Goal: Task Accomplishment & Management: Complete application form

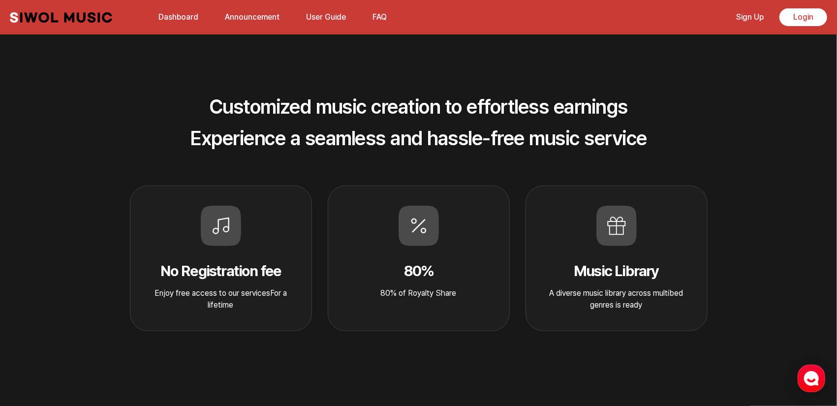
click at [261, 245] on div "No Registration fee Enjoy free access to our servicesFor a lifetime" at bounding box center [221, 259] width 182 height 146
click at [410, 243] on icon at bounding box center [419, 226] width 40 height 40
click at [609, 253] on div "Music Library A diverse music library across multibed genres is ready" at bounding box center [617, 259] width 182 height 146
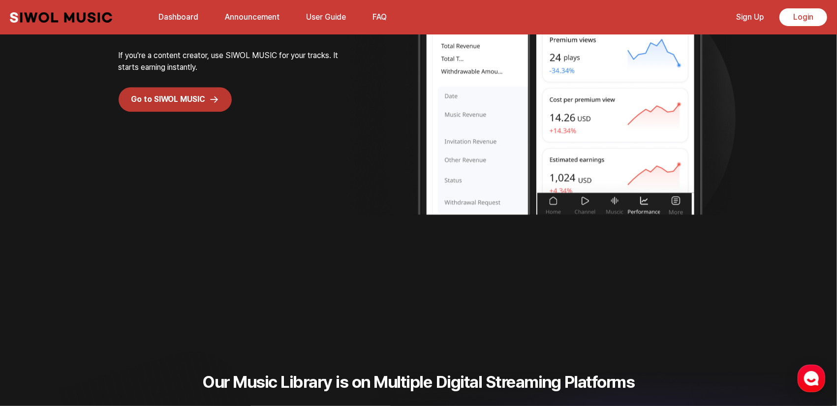
scroll to position [1920, 0]
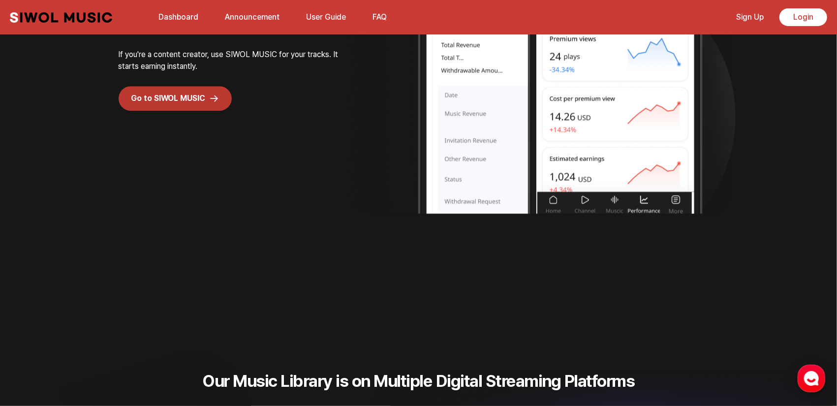
click at [817, 375] on icon "button" at bounding box center [812, 379] width 18 height 18
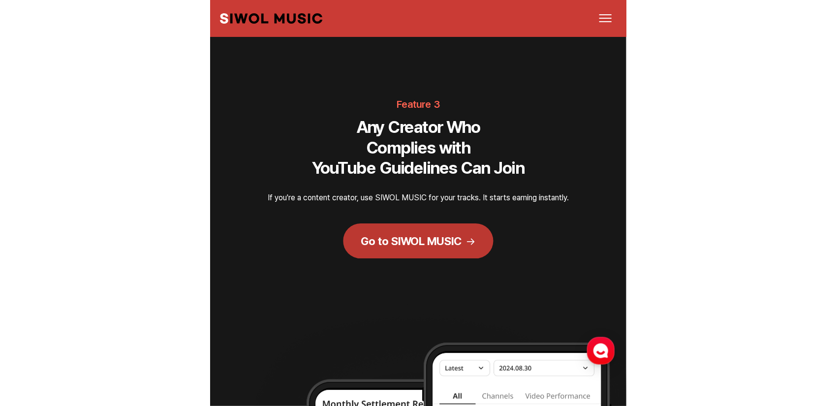
scroll to position [2198, 0]
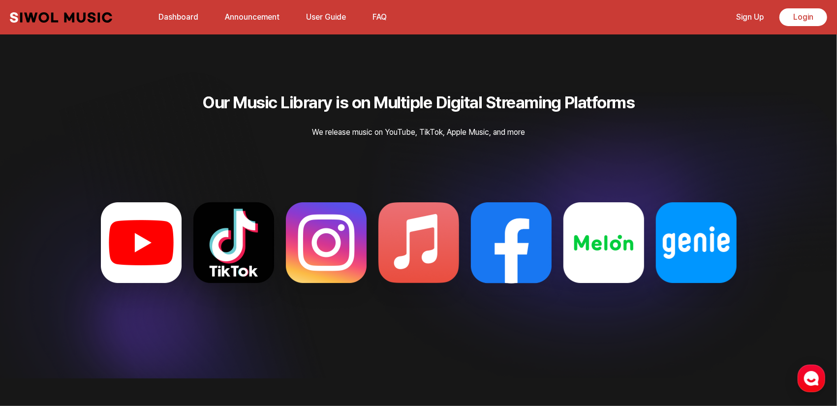
click at [331, 230] on img at bounding box center [326, 254] width 120 height 120
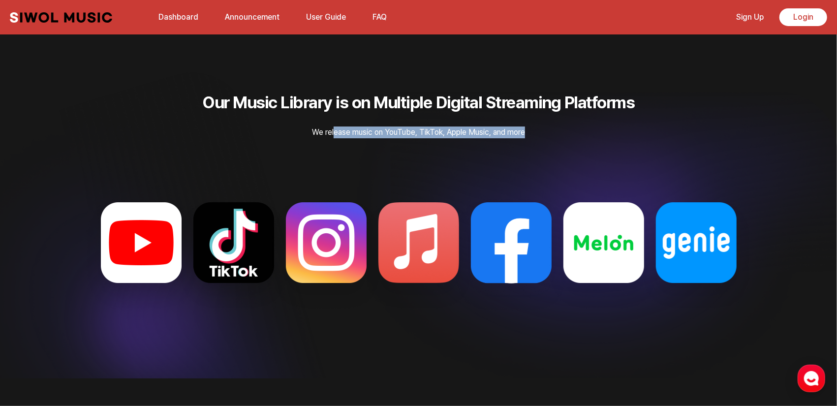
drag, startPoint x: 334, startPoint y: 131, endPoint x: 636, endPoint y: 113, distance: 302.8
click at [636, 113] on div "Our Music Library is on Multiple Digital Streaming Platforms We release music o…" at bounding box center [418, 116] width 837 height 46
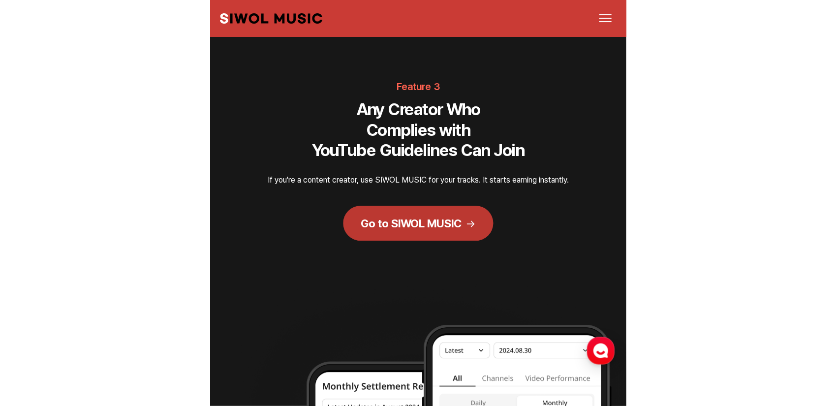
scroll to position [2215, 0]
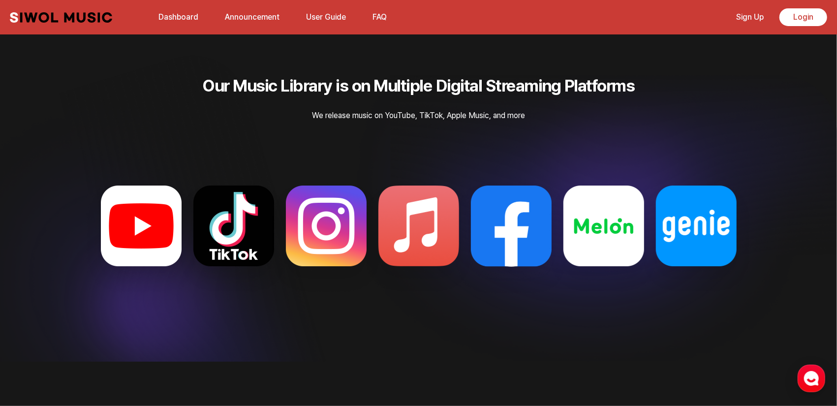
click at [230, 19] on link "Announcement" at bounding box center [252, 16] width 66 height 21
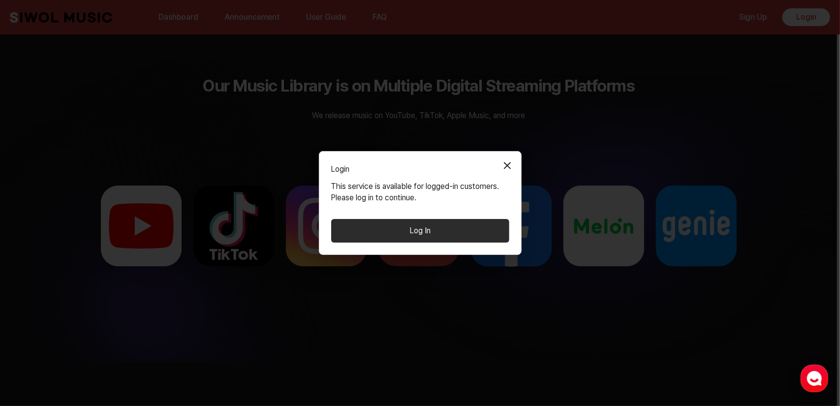
click at [508, 159] on button "Close Modal" at bounding box center [508, 166] width 20 height 20
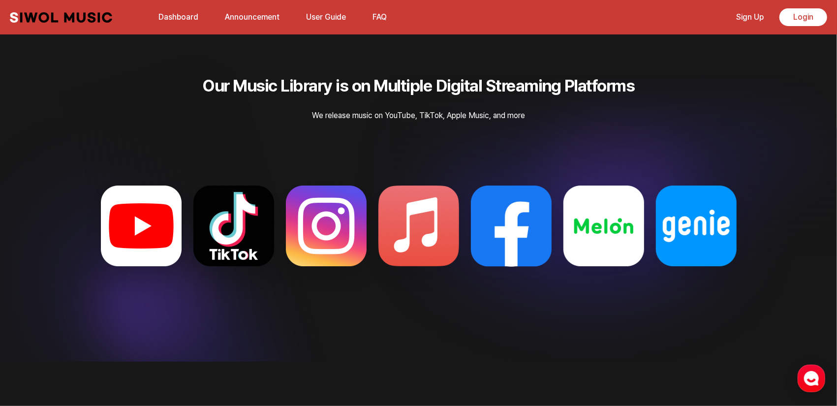
click at [161, 6] on link "Dashboard" at bounding box center [179, 16] width 52 height 21
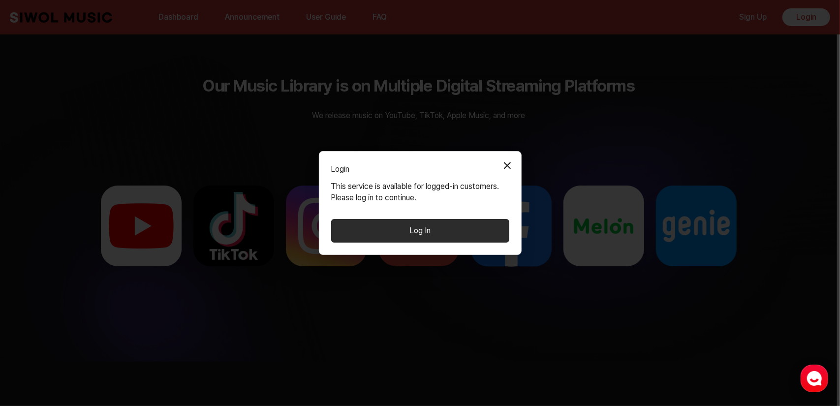
click at [511, 162] on button "Close Modal" at bounding box center [508, 166] width 20 height 20
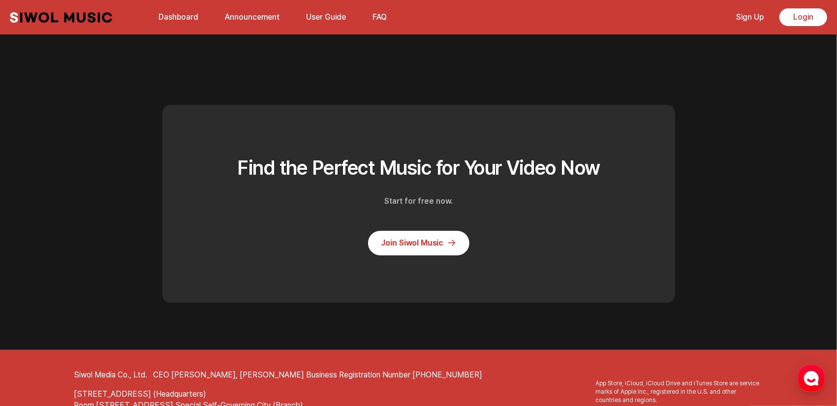
scroll to position [2639, 0]
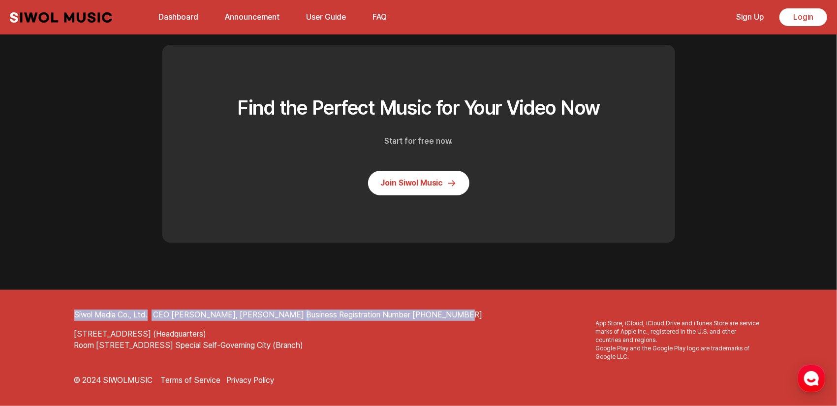
drag, startPoint x: 58, startPoint y: 306, endPoint x: 426, endPoint y: 310, distance: 368.7
click at [426, 310] on footer "Siwol Media Co., Ltd. CEO Shinil Yu, Donghyun An Business Registration Number 6…" at bounding box center [418, 348] width 837 height 116
click at [426, 310] on div "Siwol Media Co., Ltd. CEO Shinil Yu, Donghyun An Business Registration Number 6…" at bounding box center [418, 315] width 689 height 11
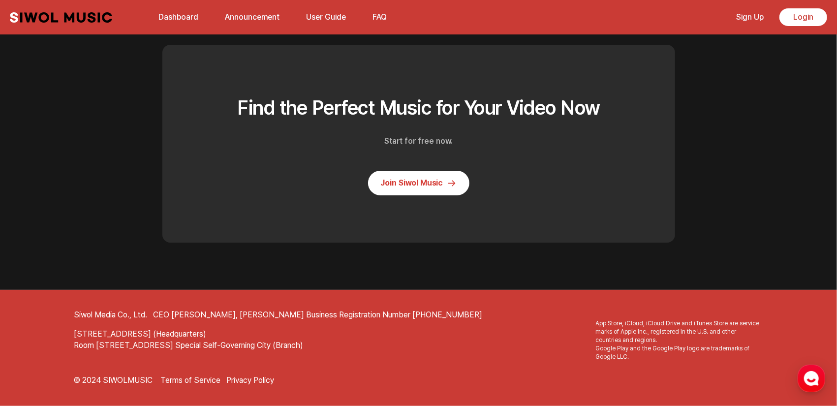
drag, startPoint x: 63, startPoint y: 334, endPoint x: 442, endPoint y: 324, distance: 378.6
click at [442, 324] on footer "Siwol Media Co., Ltd. CEO Shinil Yu, Donghyun An Business Registration Number 6…" at bounding box center [418, 348] width 837 height 116
click at [442, 324] on div "Siwol Media Co., Ltd. CEO Shinil Yu, Donghyun An Business Registration Number 6…" at bounding box center [418, 348] width 705 height 77
drag, startPoint x: 173, startPoint y: 335, endPoint x: 380, endPoint y: 334, distance: 206.7
click at [380, 334] on address "[STREET_ADDRESS] (Headquarters)" at bounding box center [418, 334] width 689 height 11
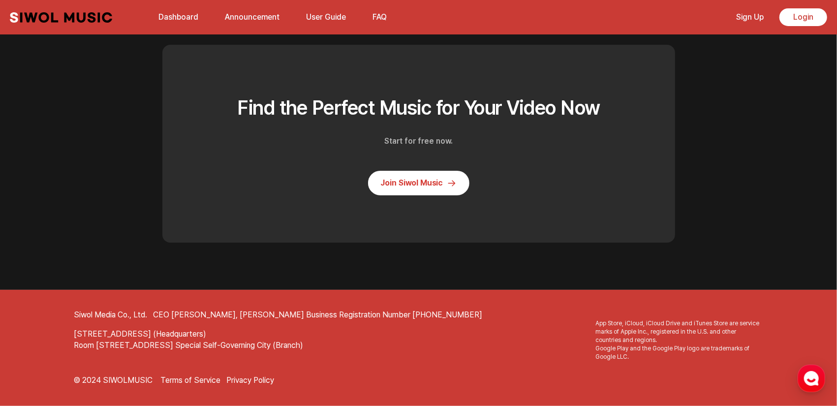
click at [378, 329] on address "[STREET_ADDRESS] (Headquarters)" at bounding box center [418, 334] width 689 height 11
drag, startPoint x: 60, startPoint y: 348, endPoint x: 507, endPoint y: 348, distance: 446.9
click at [507, 348] on footer "Siwol Media Co., Ltd. CEO Shinil Yu, Donghyun An Business Registration Number 6…" at bounding box center [418, 348] width 837 height 116
click at [507, 348] on address "Room [STREET_ADDRESS] Special Self-Governing City (Branch)" at bounding box center [418, 345] width 689 height 11
click at [200, 366] on div "Siwol Media Co., Ltd. CEO Shinil Yu, Donghyun An Business Registration Number 6…" at bounding box center [418, 348] width 705 height 77
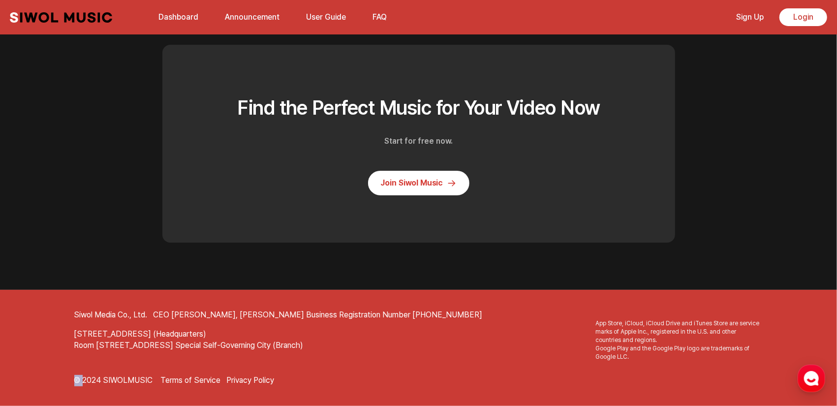
drag, startPoint x: 64, startPoint y: 375, endPoint x: 84, endPoint y: 377, distance: 19.8
click at [84, 377] on footer "Siwol Media Co., Ltd. CEO Shinil Yu, Donghyun An Business Registration Number 6…" at bounding box center [418, 348] width 837 height 116
click at [88, 379] on p "© 2024 SIWOLMUSIC" at bounding box center [113, 380] width 79 height 11
click at [199, 386] on footer "Siwol Media Co., Ltd. CEO Shinil Yu, Donghyun An Business Registration Number 6…" at bounding box center [418, 348] width 837 height 116
click at [195, 381] on link "Terms of Service" at bounding box center [191, 380] width 60 height 11
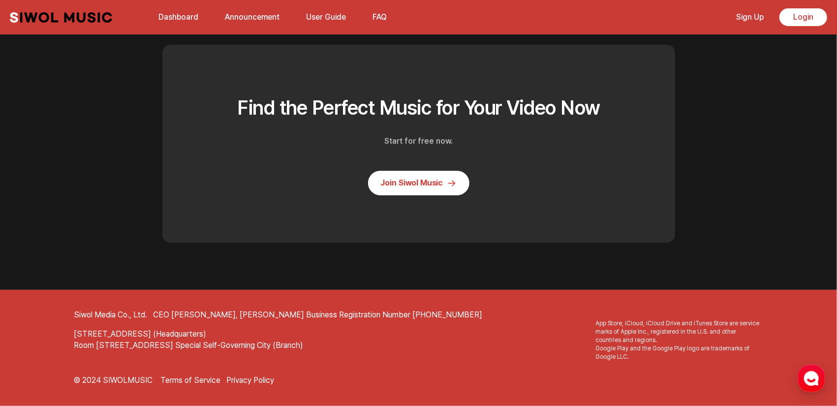
click at [246, 386] on link "Privacy Policy" at bounding box center [251, 380] width 48 height 11
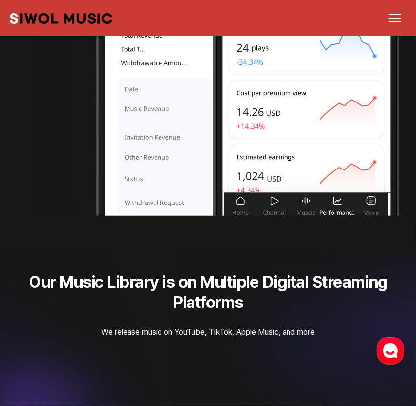
scroll to position [2688, 0]
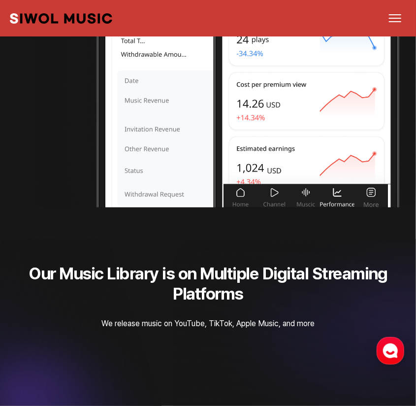
click at [393, 18] on span "메뉴 열기" at bounding box center [395, 18] width 12 height 1
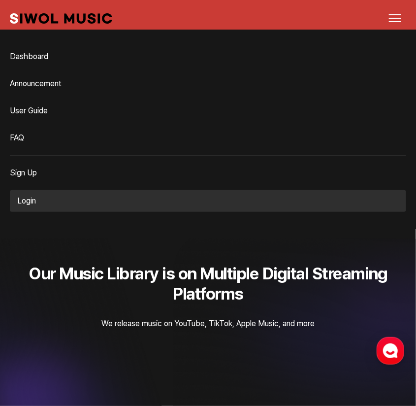
click at [39, 174] on link "Sign Up" at bounding box center [208, 173] width 396 height 20
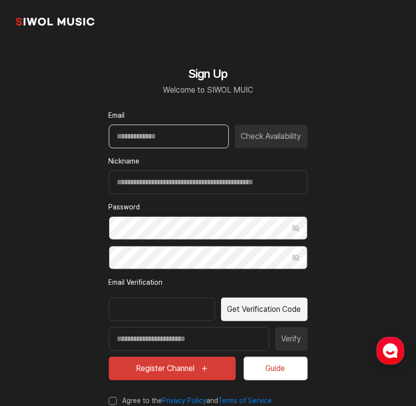
click at [213, 131] on input "Email" at bounding box center [169, 137] width 120 height 24
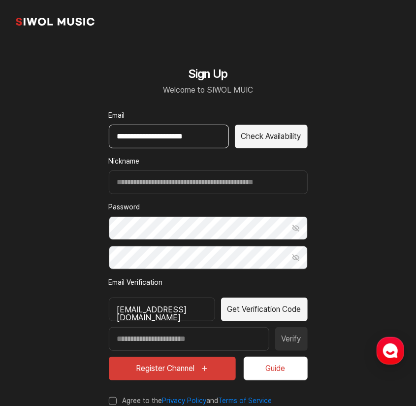
type input "**********"
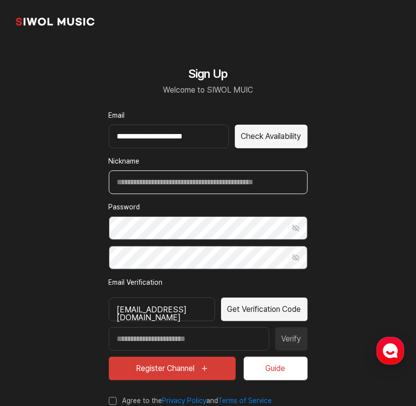
click at [219, 181] on input "Nickname" at bounding box center [208, 182] width 199 height 24
type input "******"
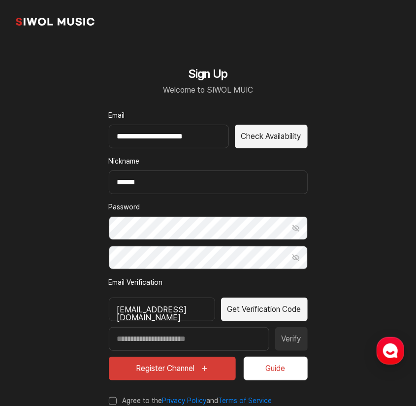
click at [297, 236] on button "Show Password" at bounding box center [296, 228] width 24 height 24
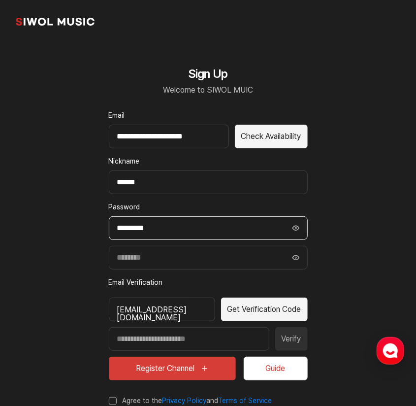
click at [248, 227] on input "*********" at bounding box center [208, 228] width 199 height 24
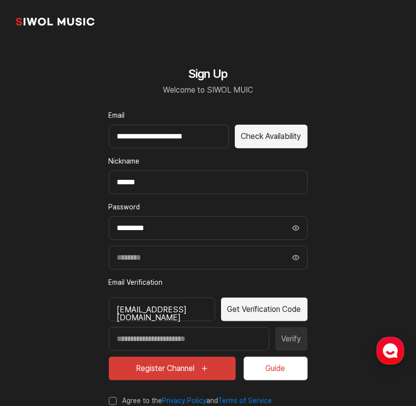
drag, startPoint x: 387, startPoint y: 254, endPoint x: 378, endPoint y: 203, distance: 52.6
click at [387, 253] on section "**********" at bounding box center [208, 232] width 416 height 464
click at [150, 257] on input "Confirm Password" at bounding box center [208, 258] width 199 height 24
paste input "*********"
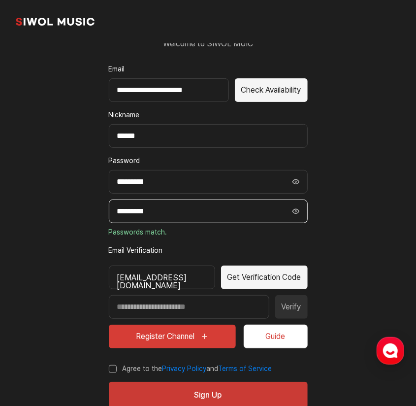
scroll to position [49, 0]
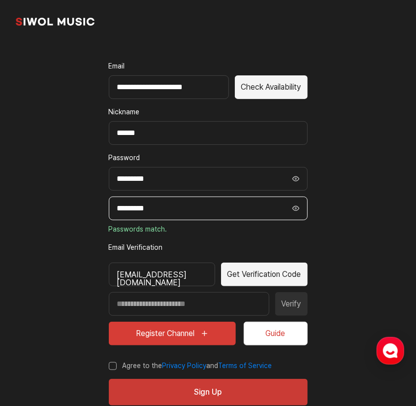
type input "*********"
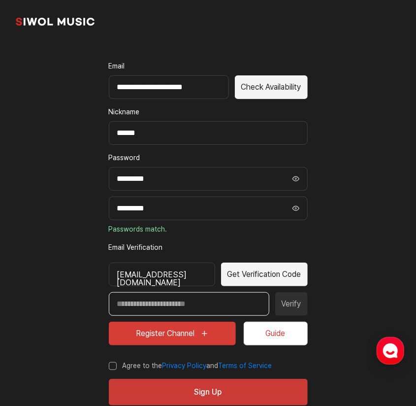
click at [214, 299] on input "Enter verification code" at bounding box center [189, 304] width 160 height 24
drag, startPoint x: 116, startPoint y: 365, endPoint x: 123, endPoint y: 366, distance: 7.0
click at [118, 366] on label "Agree to the Privacy Policy and Terms of Service" at bounding box center [190, 366] width 163 height 10
click at [213, 276] on div "clipclony100@gmail.com" at bounding box center [162, 274] width 106 height 24
click at [222, 274] on button "Get Verification Code" at bounding box center [264, 274] width 87 height 24
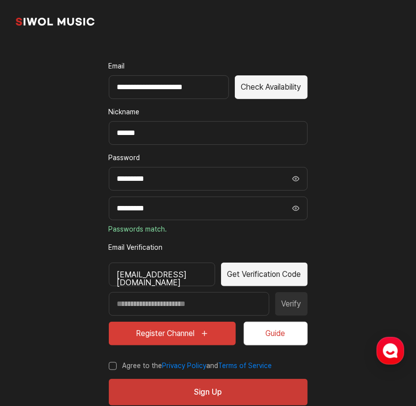
click at [137, 270] on div "clipclony100@gmail.com" at bounding box center [162, 274] width 106 height 24
click at [136, 271] on div "clipclony100@gmail.com" at bounding box center [162, 274] width 106 height 24
click at [145, 274] on div "clipclony100@gmail.com" at bounding box center [162, 274] width 106 height 24
click at [163, 274] on div "clipclony100@gmail.com" at bounding box center [162, 274] width 106 height 24
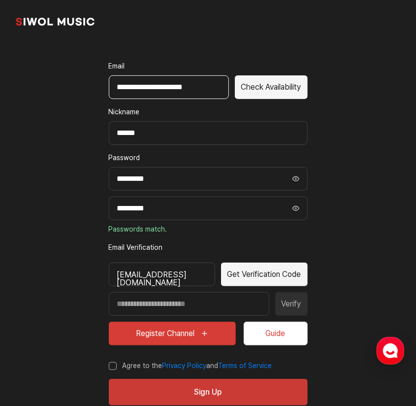
click at [146, 90] on input "**********" at bounding box center [169, 87] width 120 height 24
type input "**********"
click at [253, 263] on button "Get Verification Code" at bounding box center [264, 274] width 87 height 24
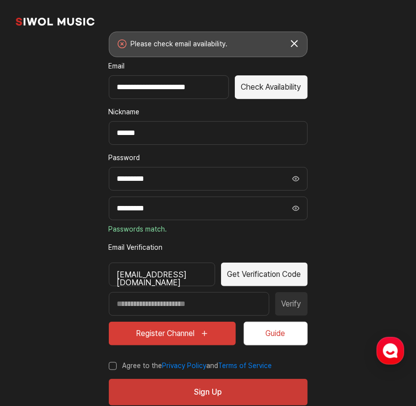
click at [273, 89] on button "Check Availability" at bounding box center [271, 87] width 73 height 24
click at [241, 279] on button "Get Verification Code" at bounding box center [264, 274] width 87 height 24
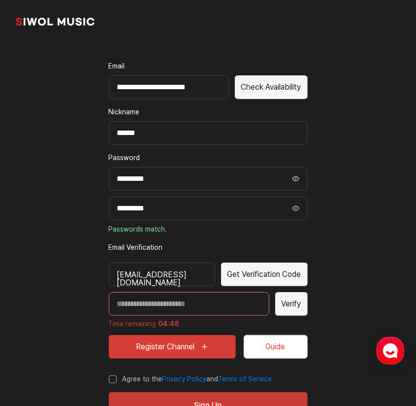
click at [196, 300] on input "Enter verification code" at bounding box center [189, 304] width 160 height 24
paste input "*****"
type input "*****"
click at [332, 272] on section "**********" at bounding box center [208, 196] width 416 height 491
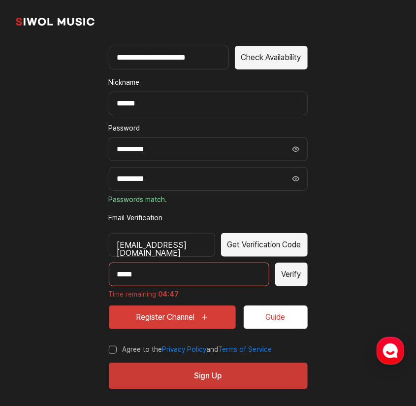
scroll to position [85, 0]
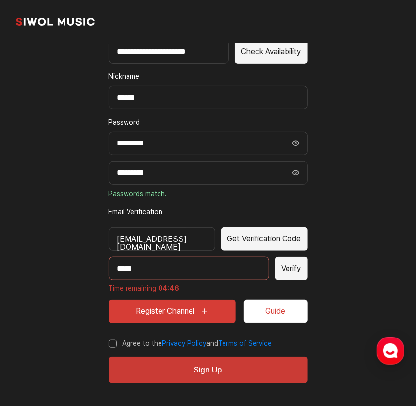
click at [179, 313] on button "Register Channel" at bounding box center [172, 311] width 127 height 24
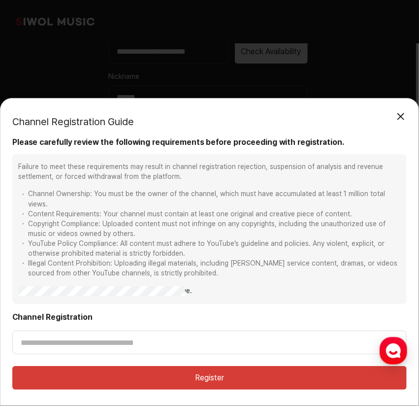
click at [65, 296] on div "Failure to meet these requirements may result in channel registration rejection…" at bounding box center [209, 229] width 394 height 150
click at [56, 348] on input "Channel Registration" at bounding box center [209, 342] width 394 height 24
paste input "**********"
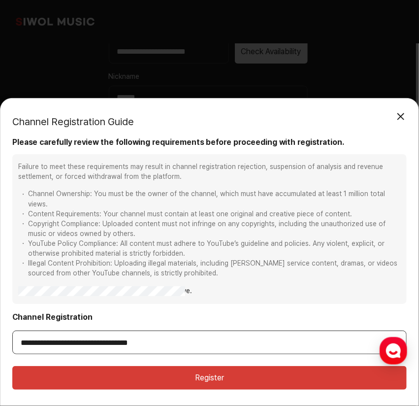
type input "**********"
click at [148, 379] on button "Register" at bounding box center [209, 378] width 394 height 24
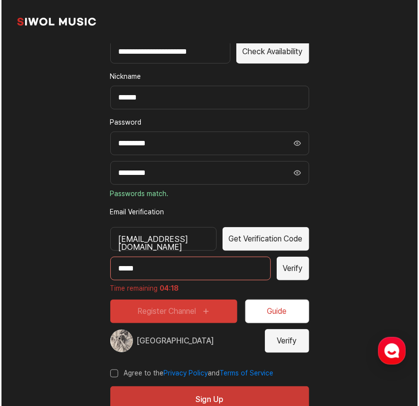
scroll to position [114, 0]
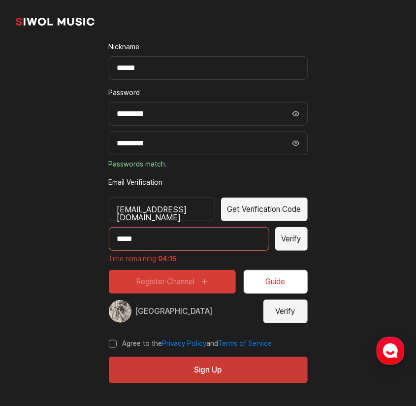
click at [336, 328] on section "**********" at bounding box center [208, 146] width 416 height 521
click at [286, 309] on button "Verify" at bounding box center [285, 311] width 44 height 24
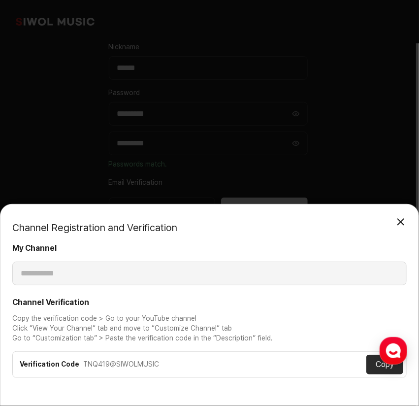
click at [102, 361] on div "TNQ419@SIWOLMUSIC" at bounding box center [224, 364] width 283 height 10
click at [111, 361] on div "TNQ419@SIWOLMUSIC" at bounding box center [224, 364] width 283 height 10
click at [112, 361] on div "TNQ419@SIWOLMUSIC" at bounding box center [224, 364] width 283 height 10
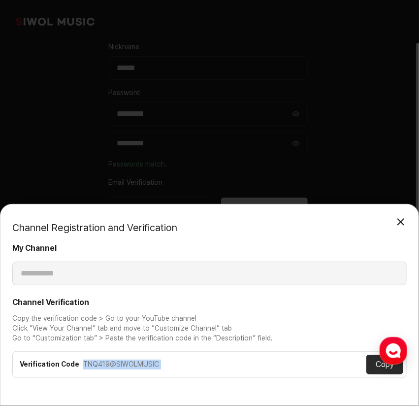
click at [112, 361] on div "TNQ419@SIWOLMUSIC" at bounding box center [224, 364] width 283 height 10
copy div "TNQ419@SIWOLMUSIC"
click at [352, 189] on div "**********" at bounding box center [209, 203] width 419 height 406
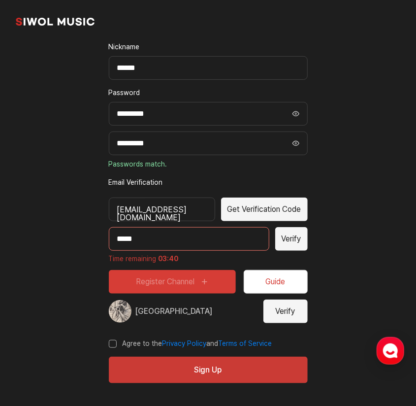
click at [281, 316] on button "Verify" at bounding box center [285, 311] width 44 height 24
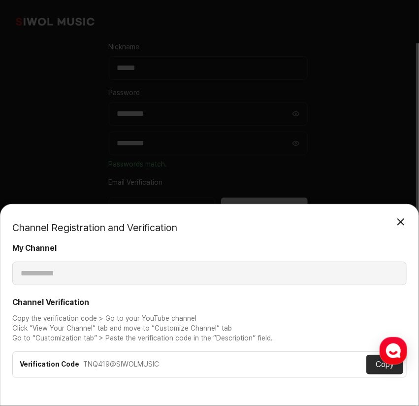
click at [149, 282] on div "**********" at bounding box center [209, 264] width 394 height 42
click at [97, 306] on strong "Channel Verification" at bounding box center [209, 302] width 394 height 11
click at [105, 323] on p "Copy the verification code > Go to your YouTube channel Click “View Your Channe…" at bounding box center [209, 329] width 394 height 30
click at [400, 220] on button "Close Modal" at bounding box center [401, 222] width 20 height 20
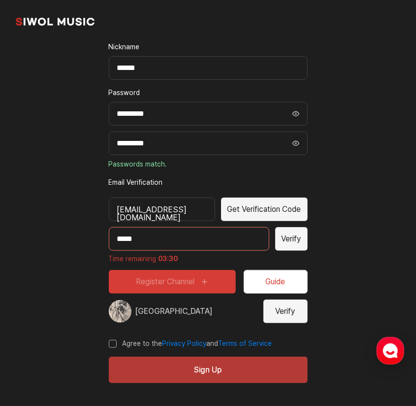
click at [234, 366] on button "Sign Up" at bounding box center [208, 369] width 199 height 27
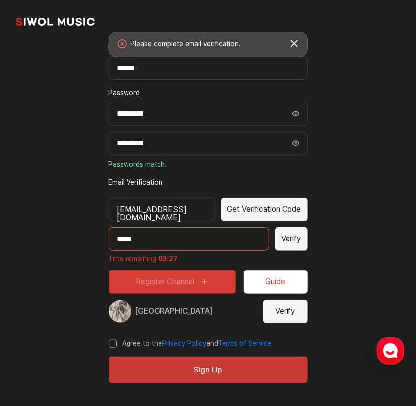
click at [291, 240] on button "Verify" at bounding box center [291, 239] width 32 height 24
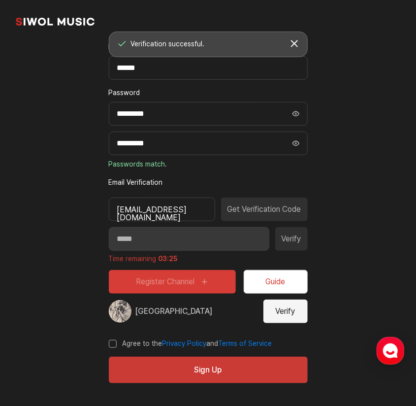
click at [297, 306] on button "Verify" at bounding box center [285, 311] width 44 height 24
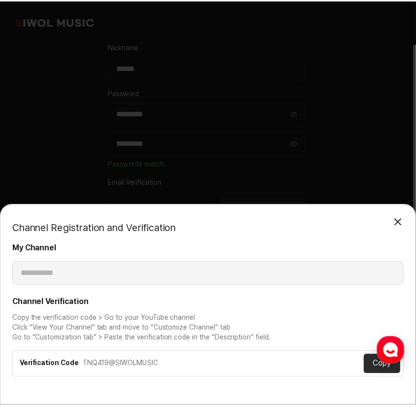
scroll to position [113, 0]
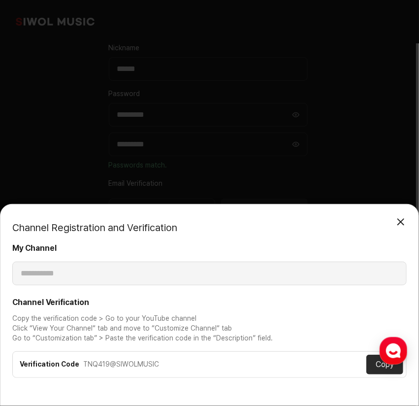
click at [379, 166] on div "**********" at bounding box center [209, 203] width 419 height 406
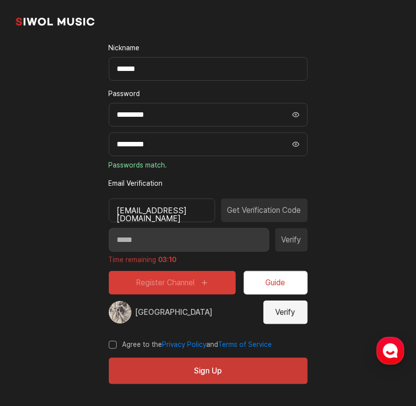
scroll to position [114, 0]
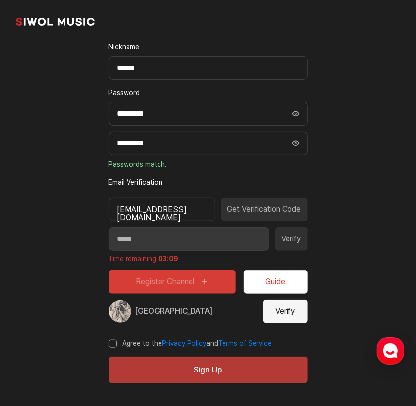
click at [245, 364] on button "Sign Up" at bounding box center [208, 369] width 199 height 27
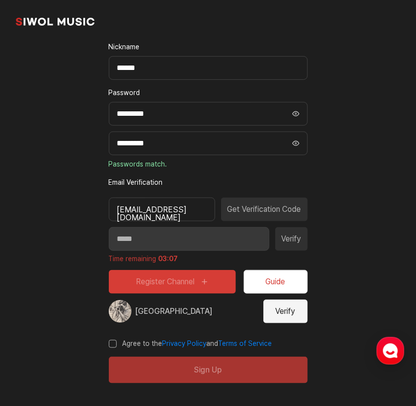
click at [245, 373] on div "Sign Up" at bounding box center [208, 369] width 199 height 27
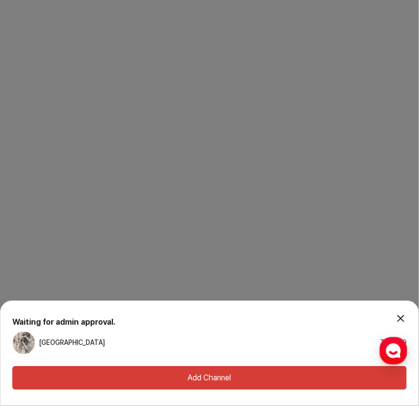
click at [236, 387] on button "Add Channel" at bounding box center [209, 378] width 394 height 24
click at [364, 345] on div "Clip Colony TNQ419" at bounding box center [209, 342] width 394 height 23
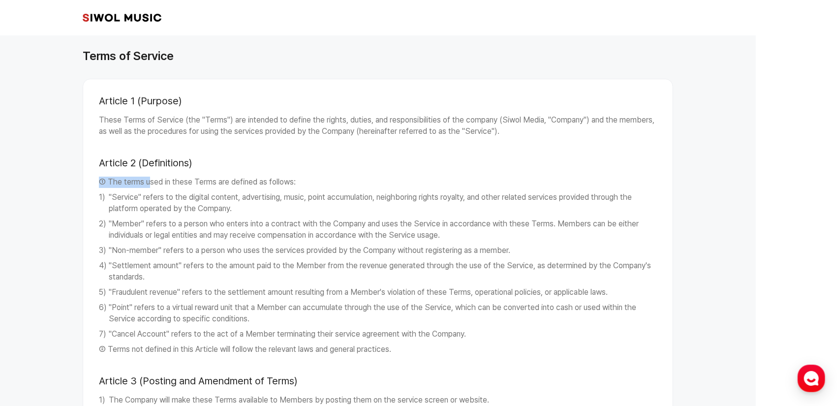
drag, startPoint x: 152, startPoint y: 179, endPoint x: 228, endPoint y: 162, distance: 78.6
click at [228, 162] on h3 "Article 2 (Definitions)" at bounding box center [378, 158] width 558 height 35
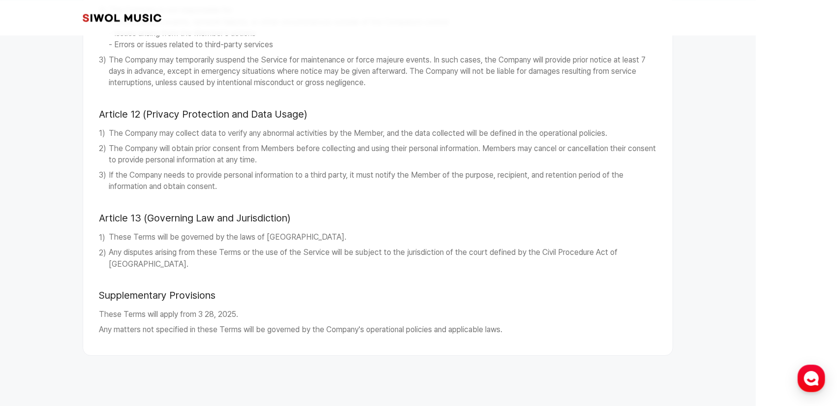
scroll to position [1347, 0]
drag, startPoint x: 210, startPoint y: 231, endPoint x: 325, endPoint y: 229, distance: 115.2
click at [323, 227] on h3 "Article 13 (Governing Law and Jurisdiction)" at bounding box center [378, 213] width 558 height 35
drag, startPoint x: 253, startPoint y: 134, endPoint x: 424, endPoint y: 128, distance: 171.4
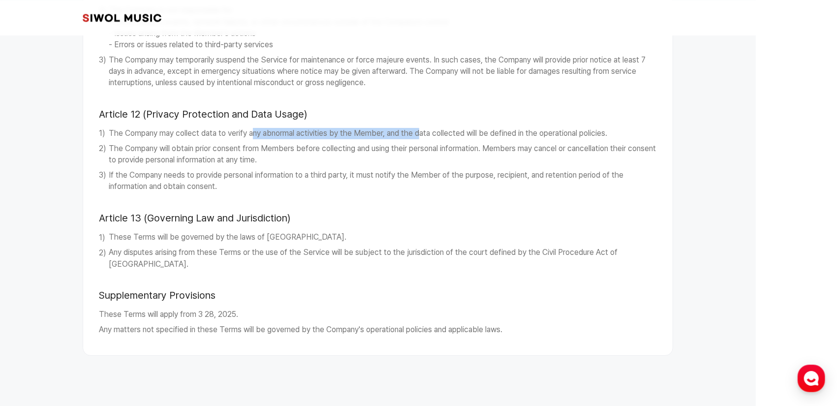
click at [424, 128] on li "The Company may collect data to verify any abnormal activities by the Member, a…" at bounding box center [378, 133] width 558 height 11
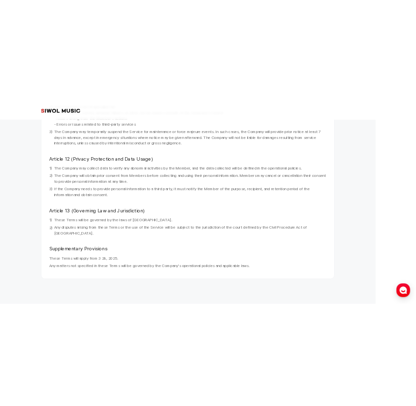
scroll to position [1266, 0]
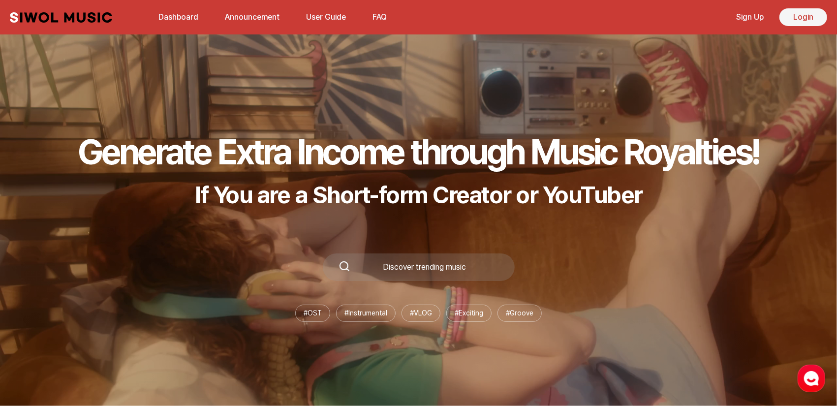
click at [415, 18] on link "Login" at bounding box center [804, 17] width 48 height 18
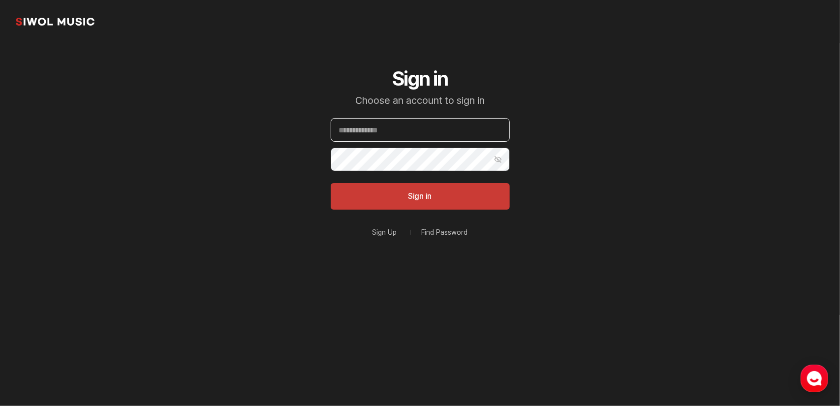
click at [397, 129] on input "Email" at bounding box center [420, 130] width 179 height 24
type input "**********"
click at [331, 183] on button "Sign in" at bounding box center [420, 196] width 179 height 27
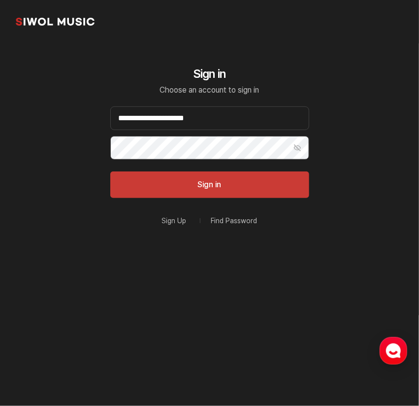
click at [294, 143] on button "Show Password" at bounding box center [297, 148] width 24 height 24
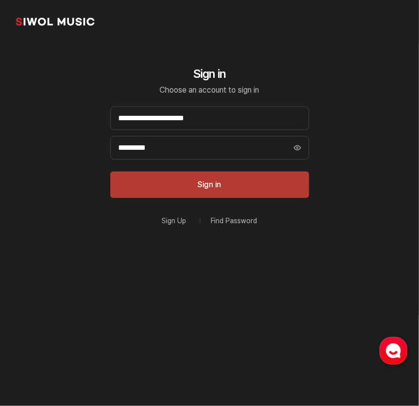
click at [166, 178] on button "Sign in" at bounding box center [209, 184] width 199 height 27
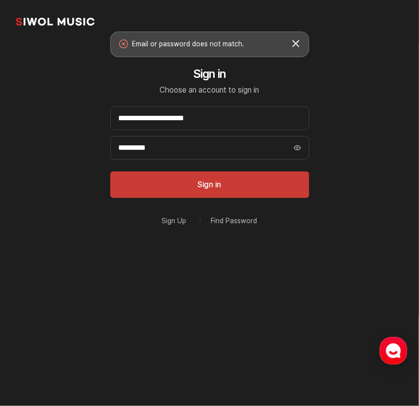
click at [234, 224] on link "Find Password" at bounding box center [234, 220] width 46 height 7
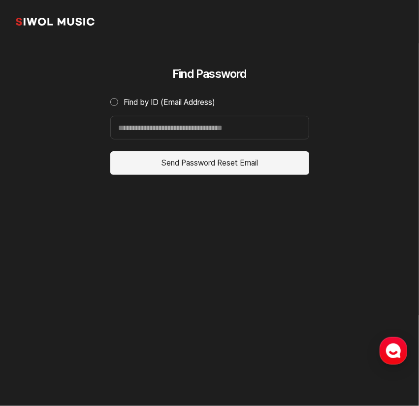
drag, startPoint x: 324, startPoint y: 230, endPoint x: 317, endPoint y: 225, distance: 8.1
click at [324, 230] on section "Siwol Music Find Password Find by ID (Email Address) Find by ID (Email Address)…" at bounding box center [209, 157] width 419 height 315
click at [173, 128] on input "Find by ID (Email Address)" at bounding box center [209, 128] width 199 height 24
click at [177, 231] on div "Find Password Find by ID (Email Address) Find by ID (Email Address) Send Passwo…" at bounding box center [209, 179] width 226 height 272
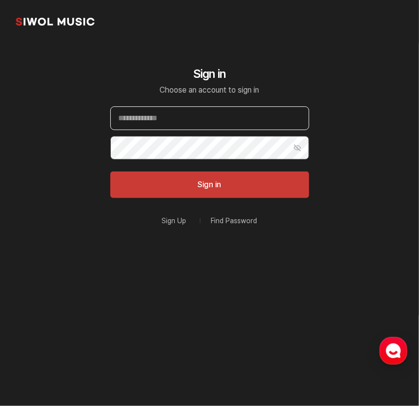
click at [166, 118] on input "Email" at bounding box center [209, 118] width 199 height 24
paste input "**********"
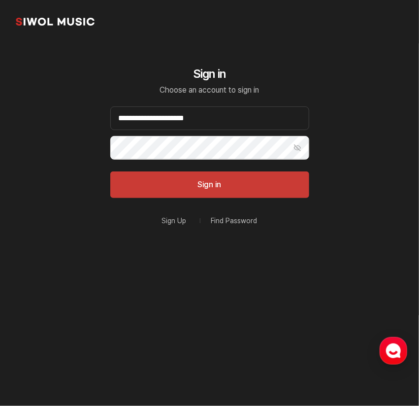
click at [110, 171] on button "Sign in" at bounding box center [209, 184] width 199 height 27
click at [299, 152] on button "Show Password" at bounding box center [297, 148] width 24 height 24
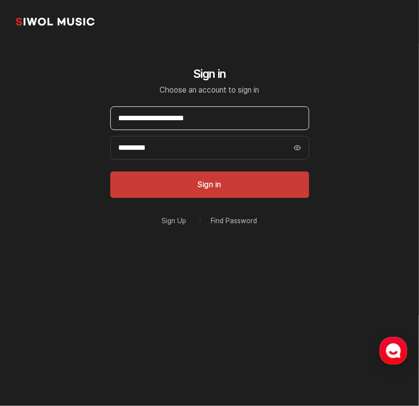
drag, startPoint x: 155, startPoint y: 118, endPoint x: 203, endPoint y: 119, distance: 48.7
click at [203, 119] on input "**********" at bounding box center [209, 118] width 199 height 24
click at [137, 118] on input "**********" at bounding box center [209, 118] width 199 height 24
type input "**********"
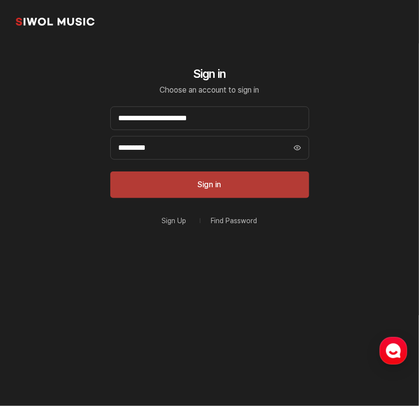
click at [214, 191] on button "Sign in" at bounding box center [209, 184] width 199 height 27
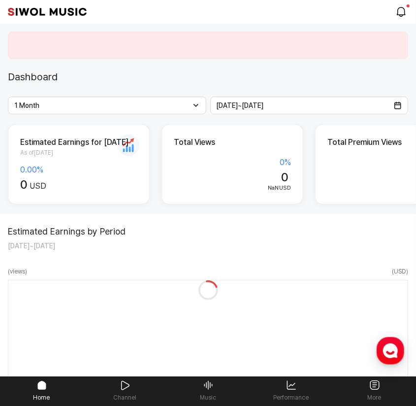
click at [146, 189] on div "Estimated Earnings for [DATE] As of [DATE] 0.00 % 0 USD" at bounding box center [79, 164] width 142 height 80
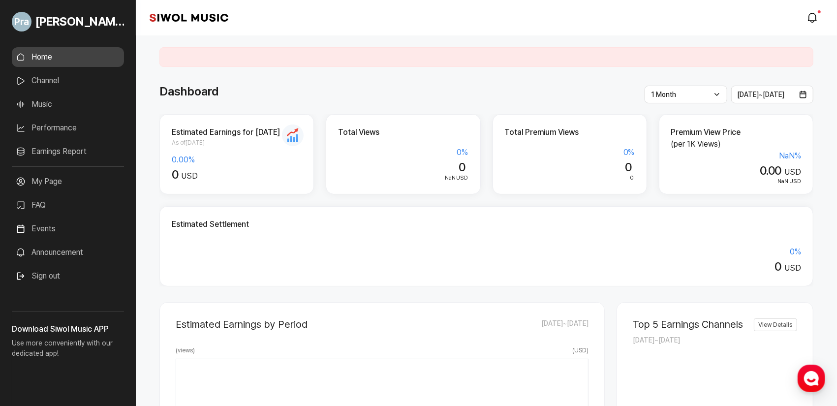
click at [415, 88] on div "Dashboard" at bounding box center [486, 92] width 654 height 18
click at [415, 98] on span "1 Month" at bounding box center [663, 95] width 25 height 8
click at [415, 93] on div "Dashboard" at bounding box center [486, 92] width 654 height 18
click at [224, 119] on div "Estimated Earnings for [DATE] As of [DATE] 0.00 % 0 USD" at bounding box center [236, 154] width 155 height 80
click at [302, 86] on div "Dashboard" at bounding box center [486, 92] width 654 height 18
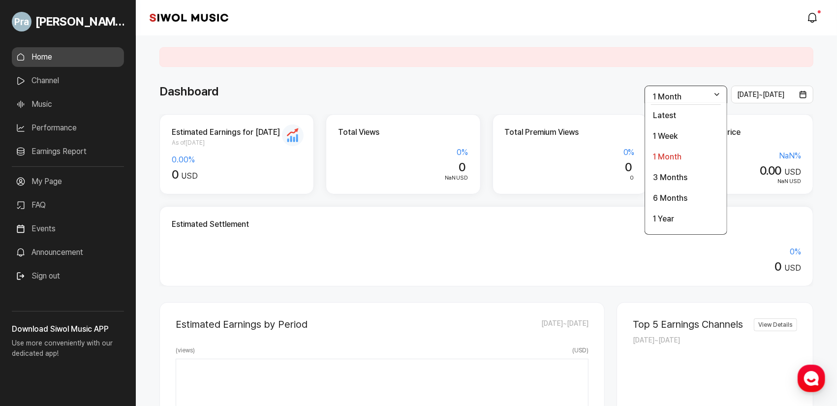
click at [58, 80] on link "Channel" at bounding box center [68, 81] width 112 height 20
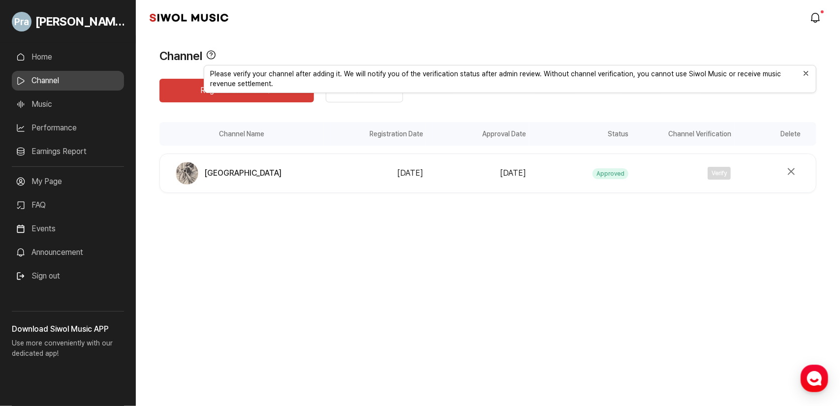
click at [415, 181] on div "Registration Date [DATE] Approval Date [DATE] Status Approved Channel Verificat…" at bounding box center [570, 173] width 492 height 21
click at [415, 75] on button "Close Tooltip" at bounding box center [806, 73] width 8 height 8
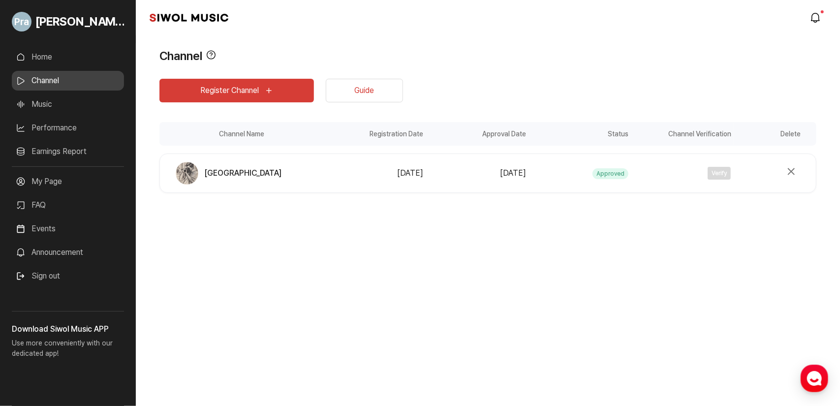
click at [39, 64] on link "Home" at bounding box center [68, 57] width 112 height 20
click at [59, 61] on link "Home" at bounding box center [68, 57] width 112 height 20
click at [24, 17] on span "Go to My Profile" at bounding box center [22, 22] width 20 height 20
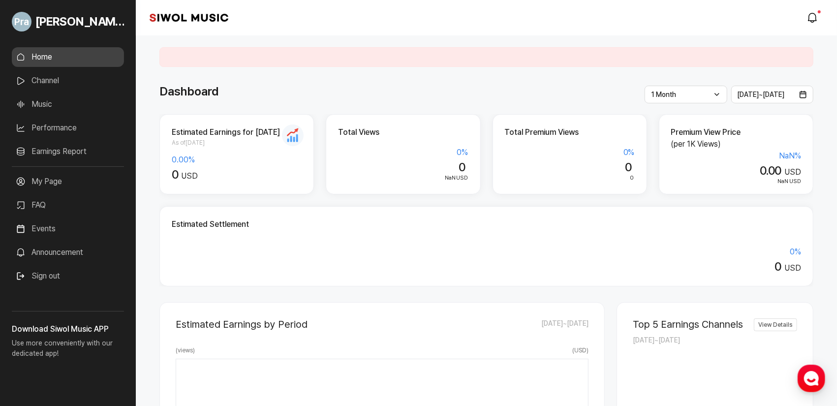
drag, startPoint x: 363, startPoint y: 143, endPoint x: 429, endPoint y: 156, distance: 67.3
click at [415, 156] on div "Total Views 0 % 0 NaN USD" at bounding box center [403, 154] width 155 height 80
drag, startPoint x: 481, startPoint y: 156, endPoint x: 591, endPoint y: 156, distance: 109.3
click at [415, 156] on div "Estimated Earnings for [DATE] As of [DATE] 0.00 % 0 USD Total Views 0 % 0 NaN U…" at bounding box center [486, 200] width 654 height 172
click at [415, 156] on div "0 %" at bounding box center [570, 153] width 130 height 12
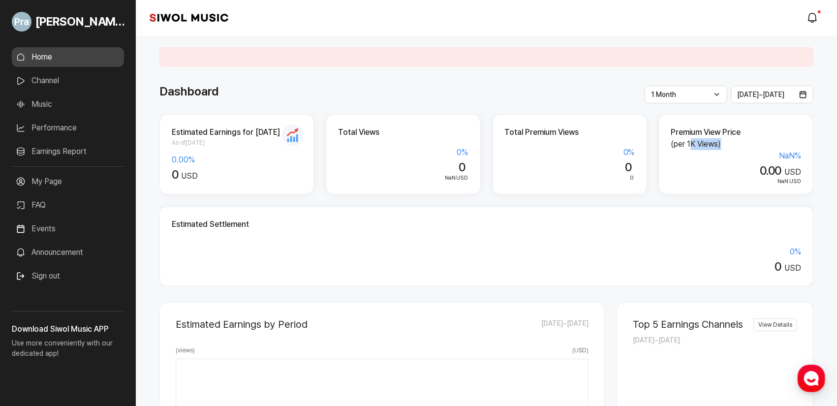
drag, startPoint x: 704, startPoint y: 148, endPoint x: 748, endPoint y: 150, distance: 43.9
click at [415, 150] on div "Premium View Price (per 1K Views) NaN % 0.00 USD NaN USD" at bounding box center [736, 154] width 155 height 80
click at [415, 150] on div "NaN %" at bounding box center [736, 156] width 130 height 12
click at [345, 144] on div "Total Views 0 % 0 NaN USD" at bounding box center [403, 154] width 155 height 80
click at [415, 163] on div "0" at bounding box center [570, 167] width 130 height 14
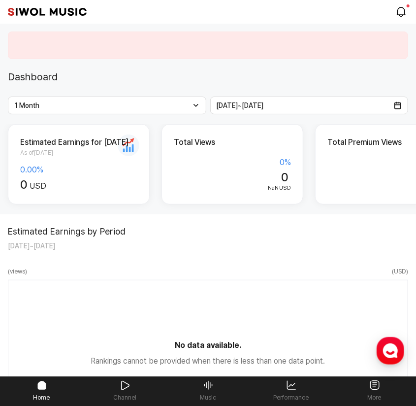
click at [120, 140] on h2 "Estimated Earnings for [DATE]" at bounding box center [78, 142] width 117 height 12
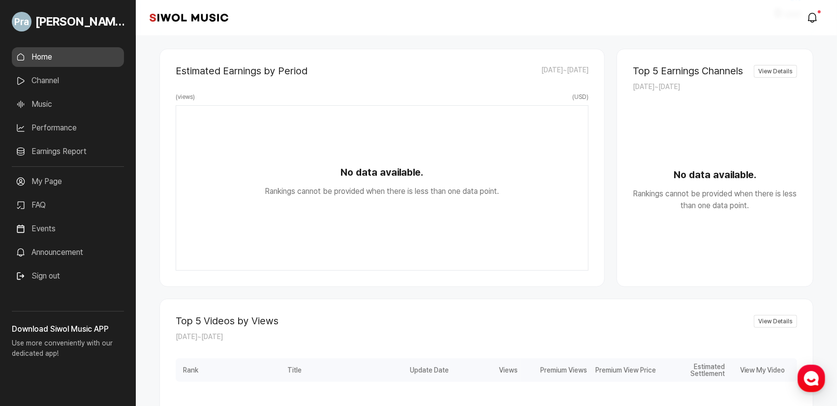
scroll to position [197, 0]
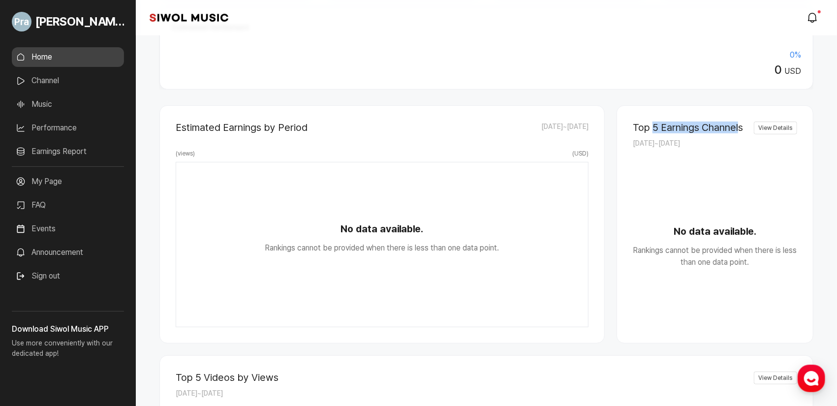
drag, startPoint x: 652, startPoint y: 127, endPoint x: 736, endPoint y: 120, distance: 84.5
click at [415, 120] on div "Top 5 Earnings Channels [DATE] ~ [DATE] View Details No data available. Ranking…" at bounding box center [715, 224] width 197 height 238
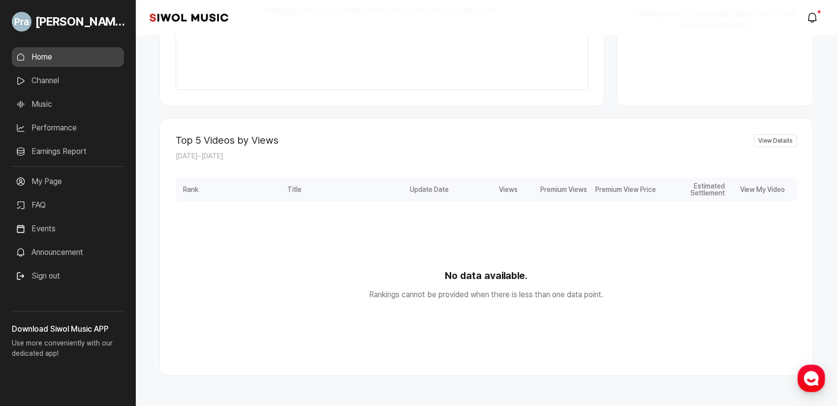
scroll to position [469, 0]
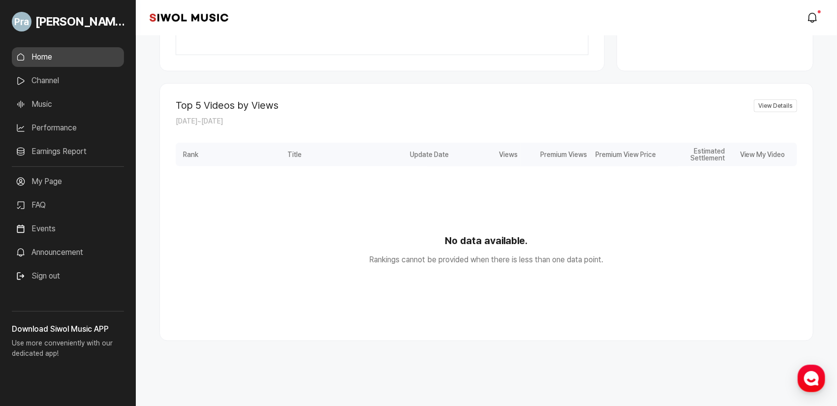
click at [30, 87] on link "Channel" at bounding box center [68, 81] width 112 height 20
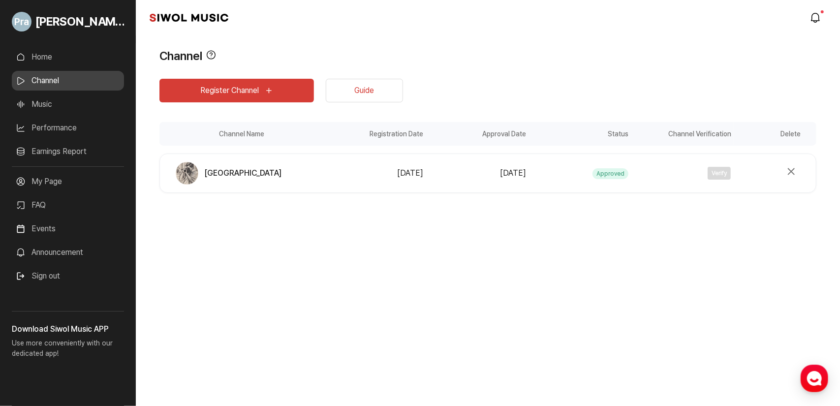
click at [80, 108] on link "Music" at bounding box center [68, 105] width 112 height 20
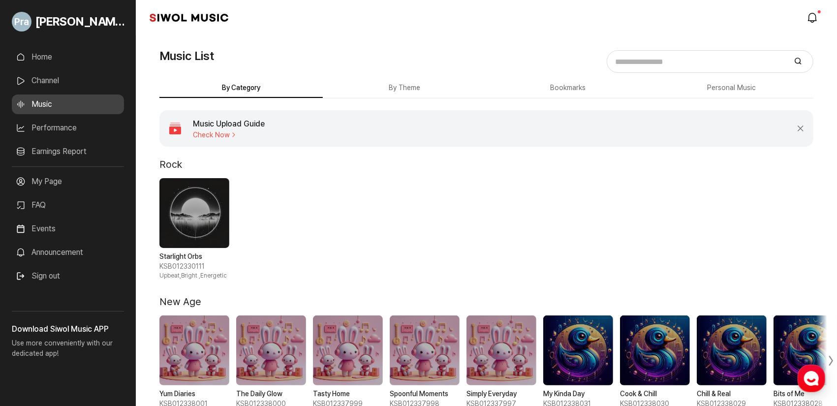
click at [313, 83] on button "By Category" at bounding box center [240, 88] width 163 height 19
drag, startPoint x: 385, startPoint y: 87, endPoint x: 391, endPoint y: 87, distance: 5.9
click at [384, 87] on button "By Theme" at bounding box center [404, 88] width 163 height 19
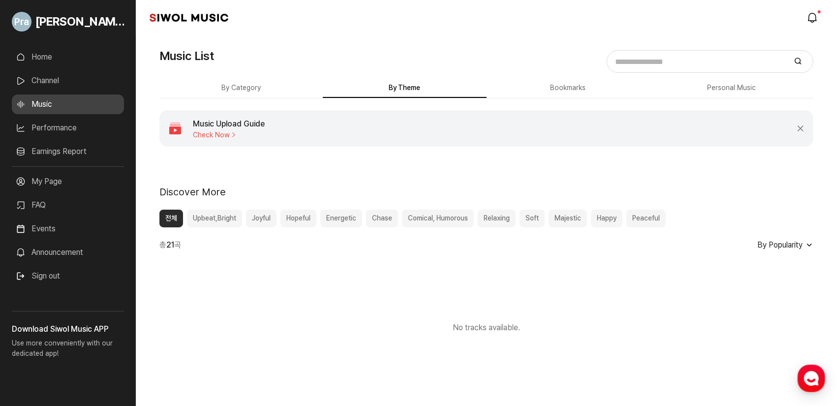
drag, startPoint x: 562, startPoint y: 92, endPoint x: 586, endPoint y: 95, distance: 24.2
click at [415, 91] on button "Bookmarks" at bounding box center [568, 88] width 163 height 19
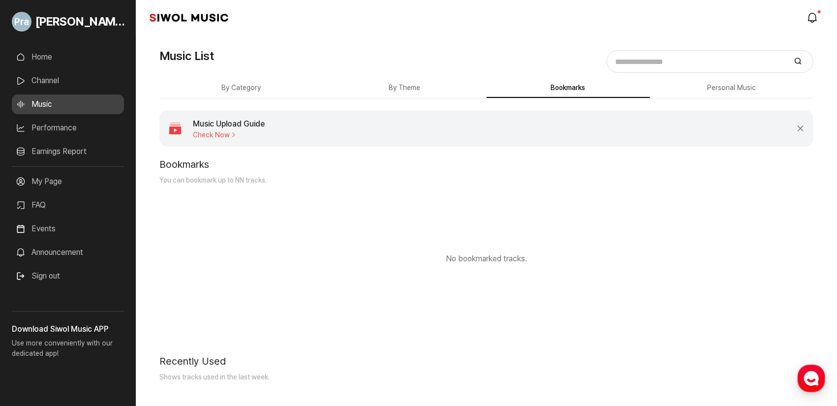
click at [415, 84] on button "Personal Music" at bounding box center [568, 88] width 163 height 19
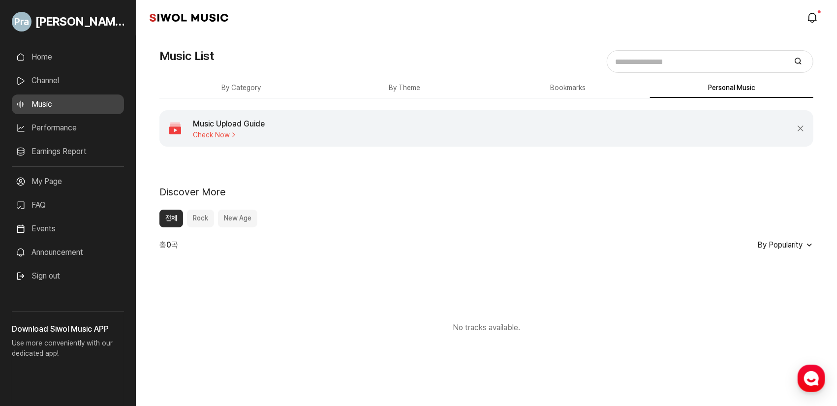
click at [221, 88] on button "By Category" at bounding box center [240, 88] width 163 height 19
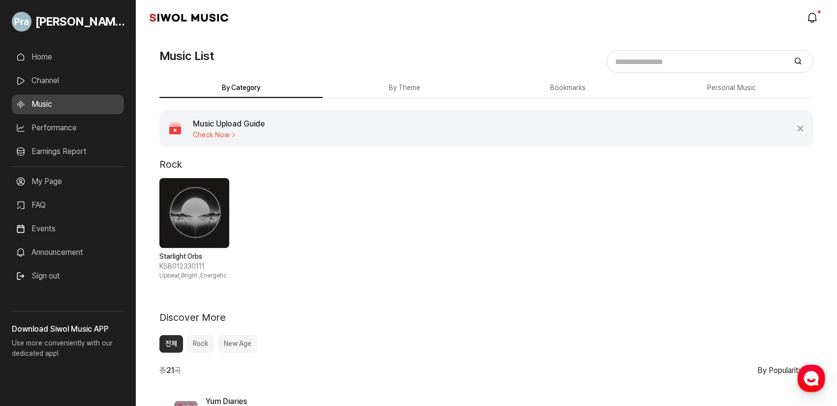
click at [220, 131] on span "Check Now" at bounding box center [229, 135] width 72 height 8
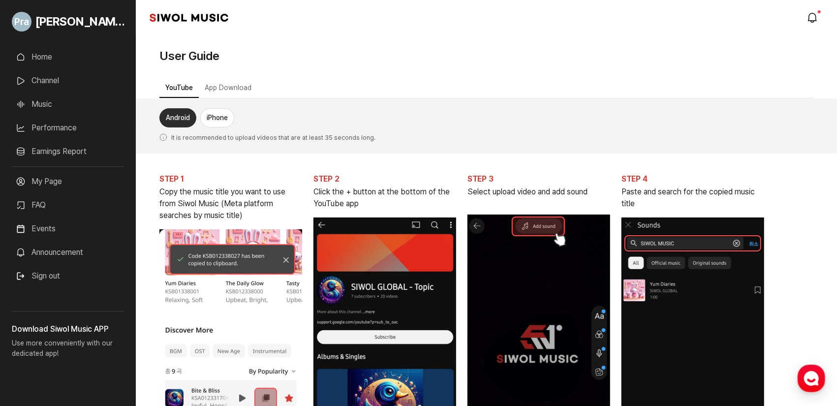
click at [63, 97] on link "Music" at bounding box center [68, 105] width 112 height 20
click at [70, 84] on link "Channel" at bounding box center [68, 81] width 112 height 20
click at [82, 120] on link "Performance" at bounding box center [68, 128] width 112 height 20
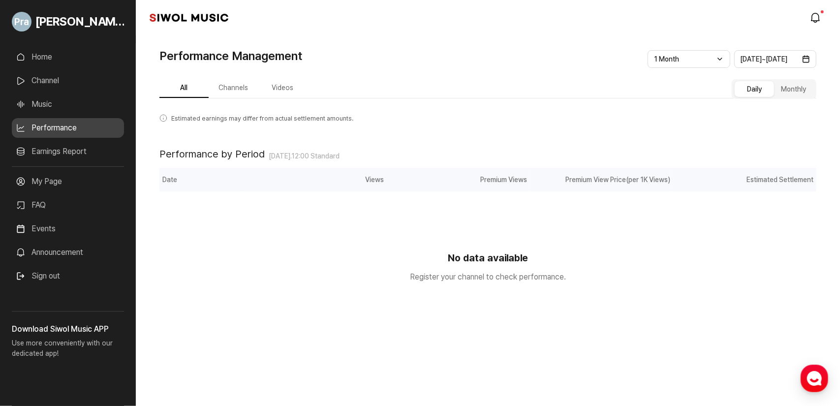
click at [83, 175] on link "My Page" at bounding box center [68, 182] width 112 height 20
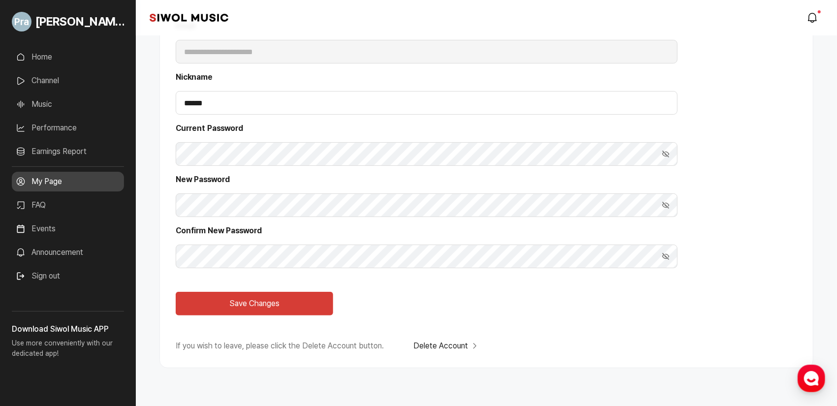
scroll to position [114, 0]
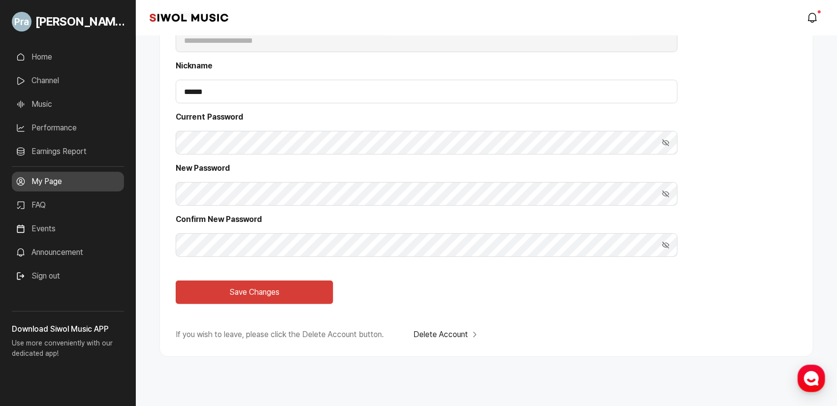
click at [66, 151] on link "Earnings Report" at bounding box center [68, 152] width 112 height 20
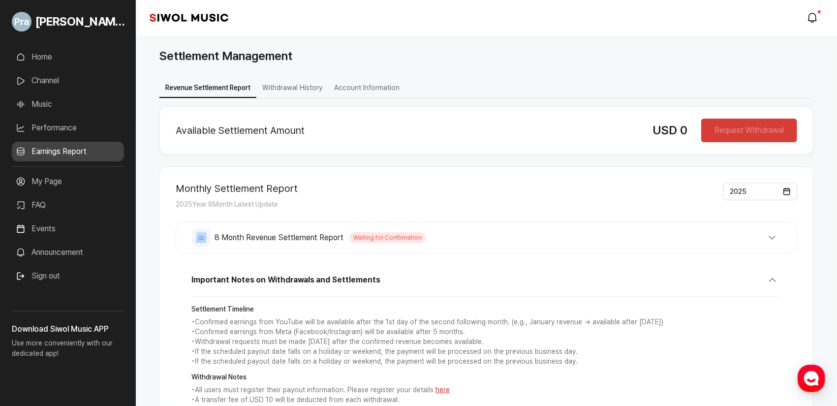
scroll to position [49, 0]
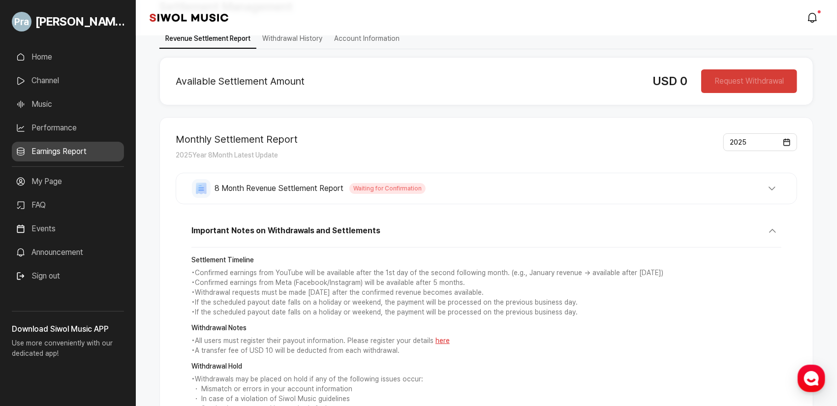
click at [415, 80] on div "Request Withdrawal" at bounding box center [749, 81] width 96 height 24
click at [415, 112] on div "Available Settlement Amount USD 0 Request Withdrawal Monthly Settlement Report …" at bounding box center [486, 270] width 654 height 426
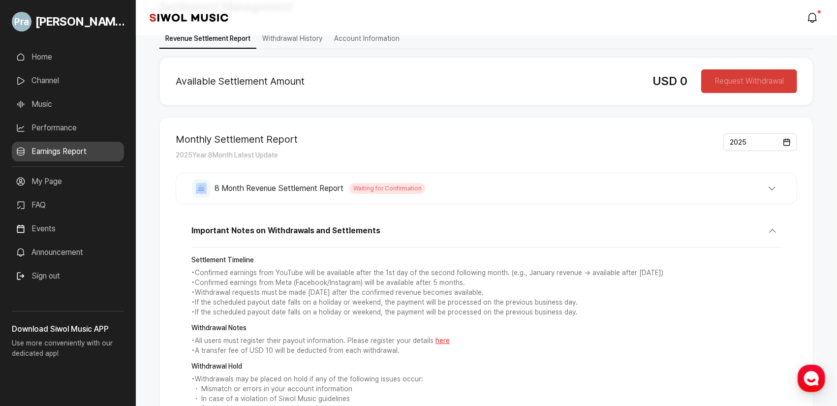
click at [415, 187] on button "8 Month Revenue Settlement Report Waiting for Confirmation" at bounding box center [486, 188] width 589 height 19
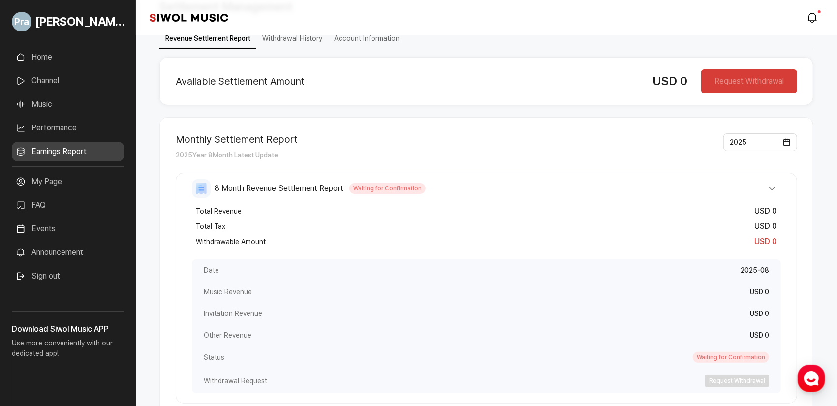
click at [313, 188] on span "8 Month Revenue Settlement Report" at bounding box center [279, 189] width 129 height 12
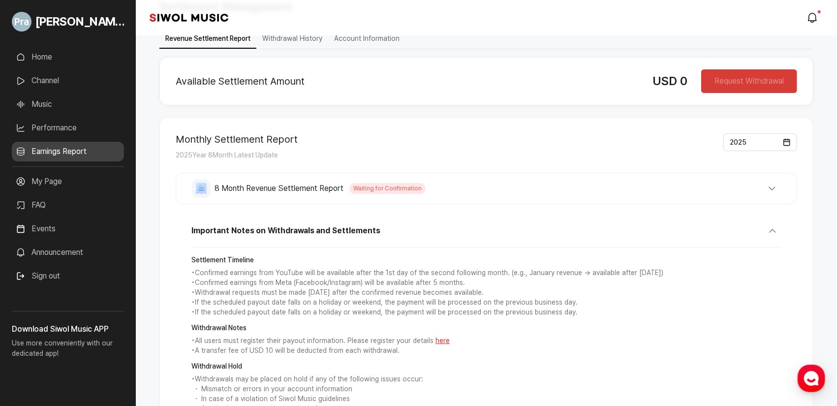
click at [313, 188] on span "8 Month Revenue Settlement Report" at bounding box center [279, 189] width 129 height 12
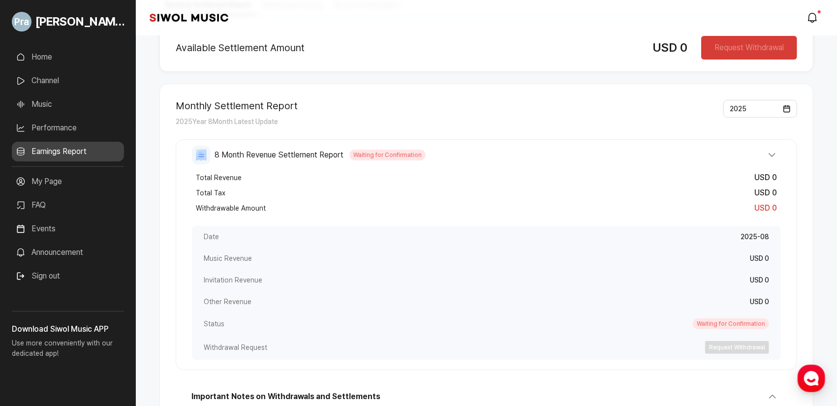
scroll to position [160, 0]
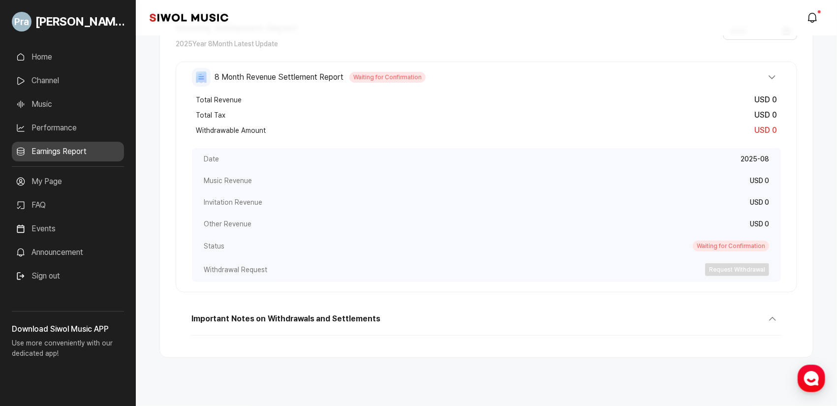
click at [415, 266] on div "Request Withdrawal" at bounding box center [737, 269] width 64 height 13
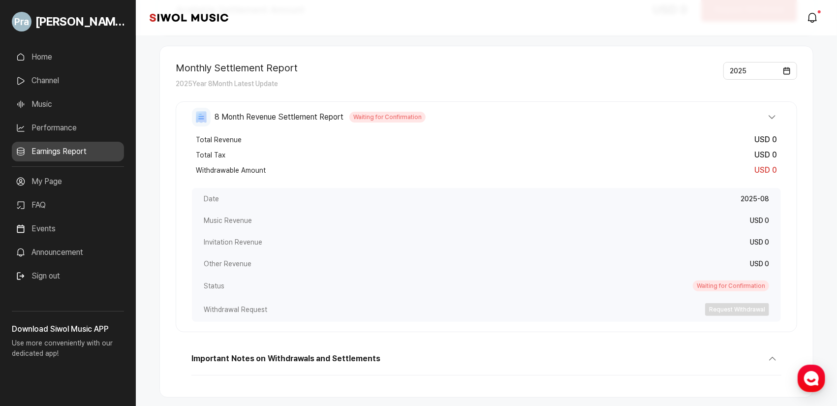
scroll to position [0, 0]
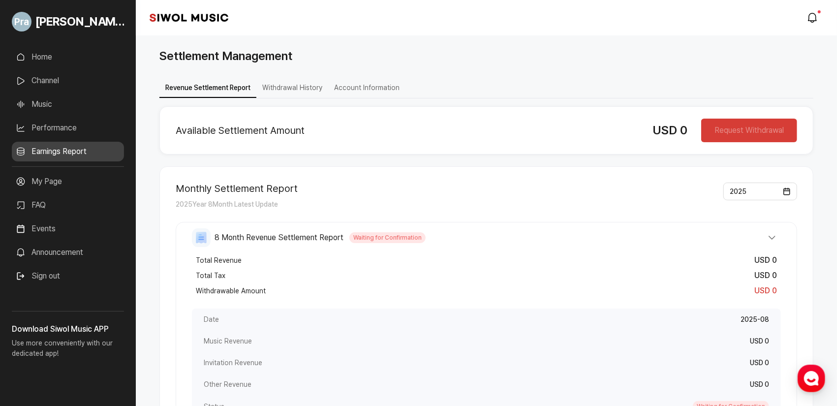
click at [415, 243] on button "8 Month Revenue Settlement Report Waiting for Confirmation" at bounding box center [486, 237] width 589 height 19
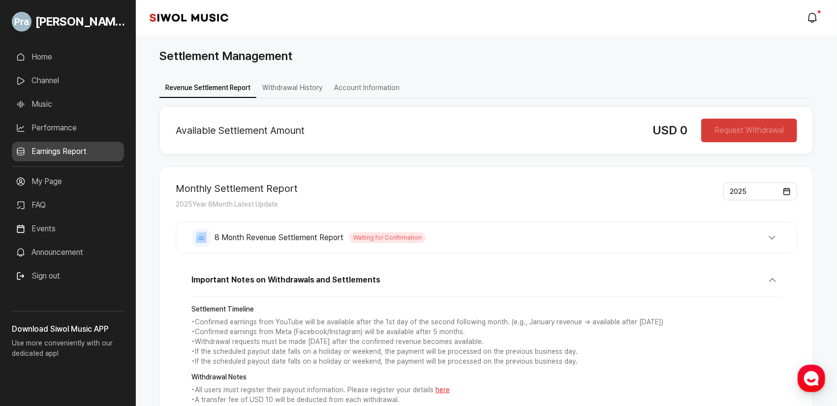
click at [361, 92] on button "Account Information" at bounding box center [366, 88] width 77 height 19
click at [360, 91] on button "Account Information" at bounding box center [366, 88] width 77 height 19
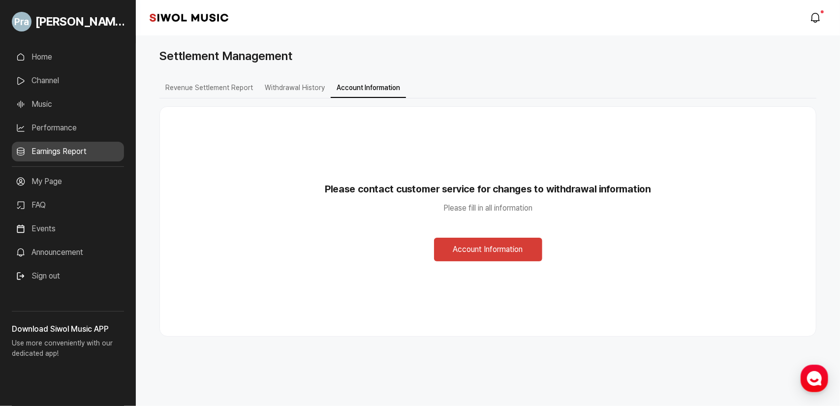
click at [415, 246] on button "Account Information" at bounding box center [488, 250] width 108 height 24
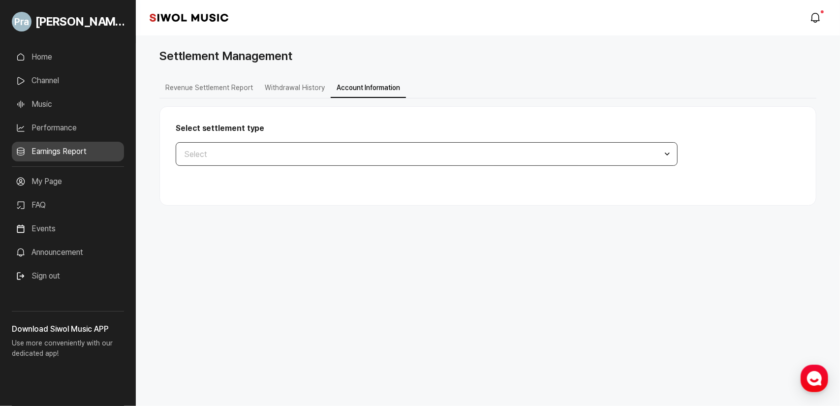
click at [221, 157] on button "Select" at bounding box center [427, 154] width 502 height 24
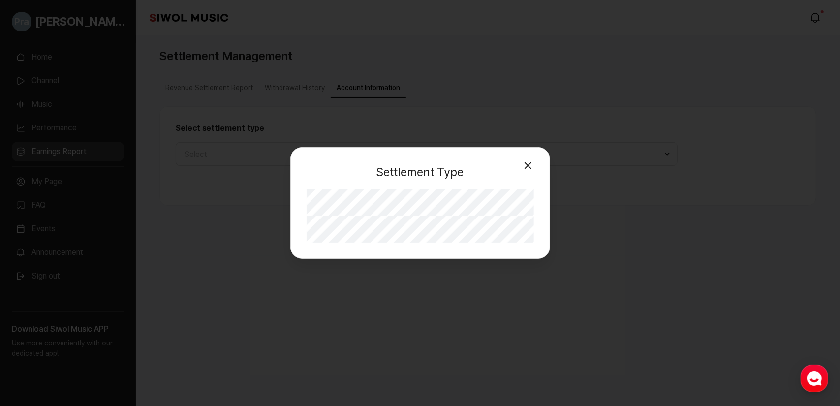
click at [223, 157] on div "Settlement Type Close Personal Business" at bounding box center [420, 203] width 840 height 406
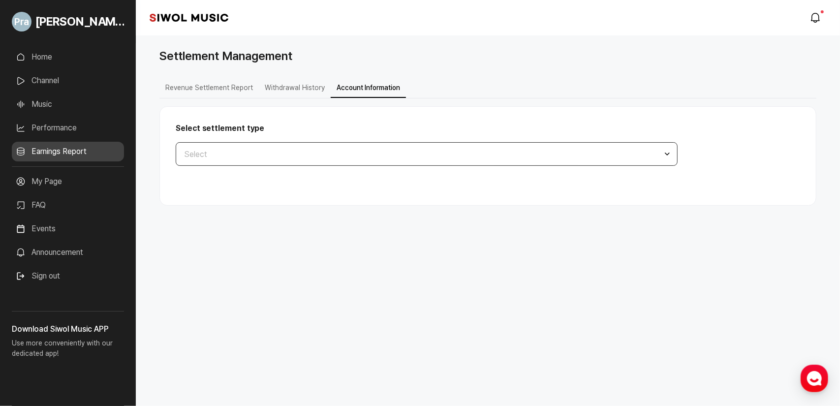
click at [301, 144] on button "Select" at bounding box center [427, 154] width 502 height 24
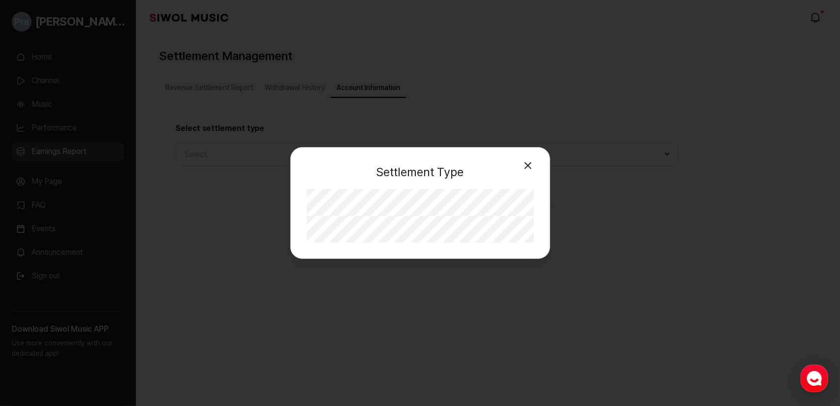
select select "**"
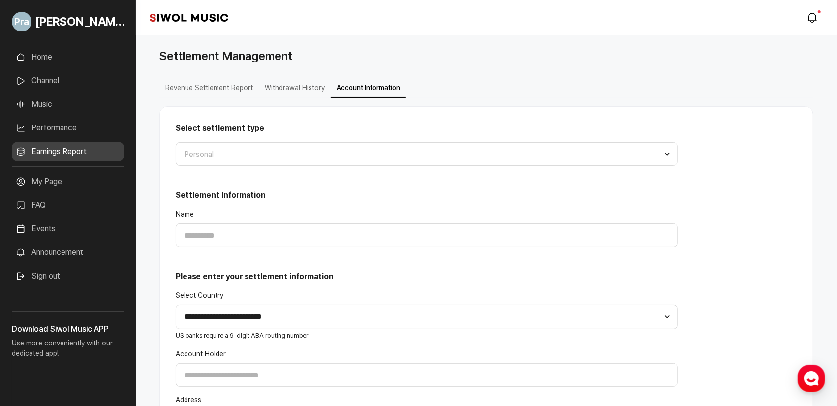
click at [274, 84] on button "Withdrawal History" at bounding box center [295, 88] width 72 height 19
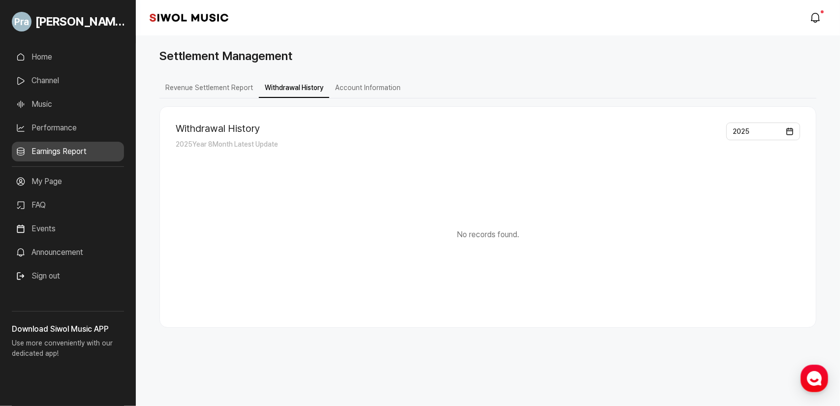
click at [200, 95] on button "Revenue Settlement Report" at bounding box center [208, 88] width 99 height 19
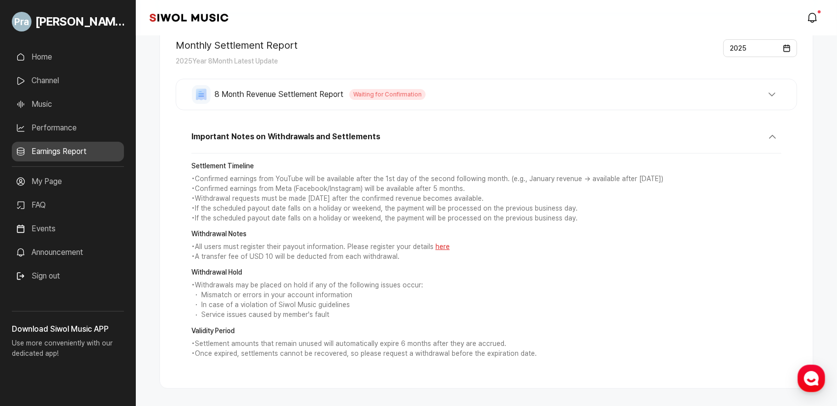
scroll to position [175, 0]
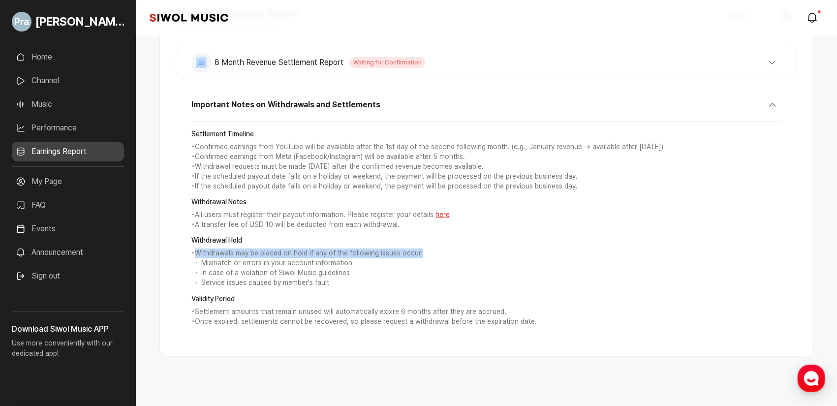
drag, startPoint x: 195, startPoint y: 247, endPoint x: 425, endPoint y: 251, distance: 229.9
click at [415, 251] on p "• Withdrawals may be placed on hold if any of the following issues occur:" at bounding box center [486, 254] width 590 height 10
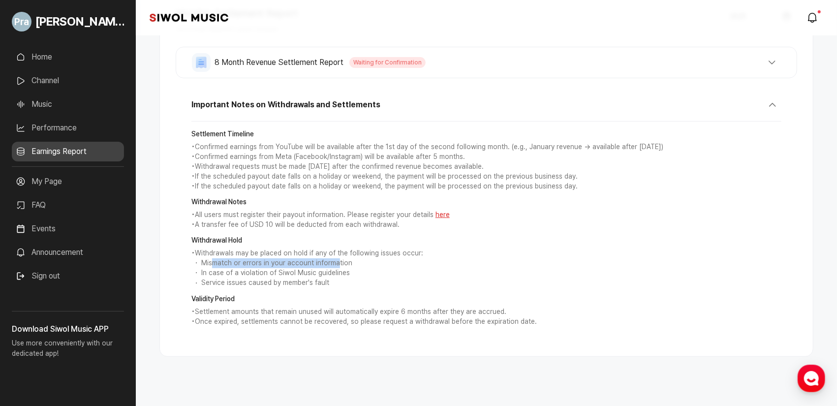
drag, startPoint x: 210, startPoint y: 259, endPoint x: 333, endPoint y: 258, distance: 123.1
click at [333, 258] on li "Mismatch or errors in your account information" at bounding box center [486, 263] width 590 height 10
drag, startPoint x: 304, startPoint y: 270, endPoint x: 321, endPoint y: 268, distance: 17.3
click at [319, 268] on li "In case of a violation of Siwol Music guidelines" at bounding box center [486, 273] width 590 height 10
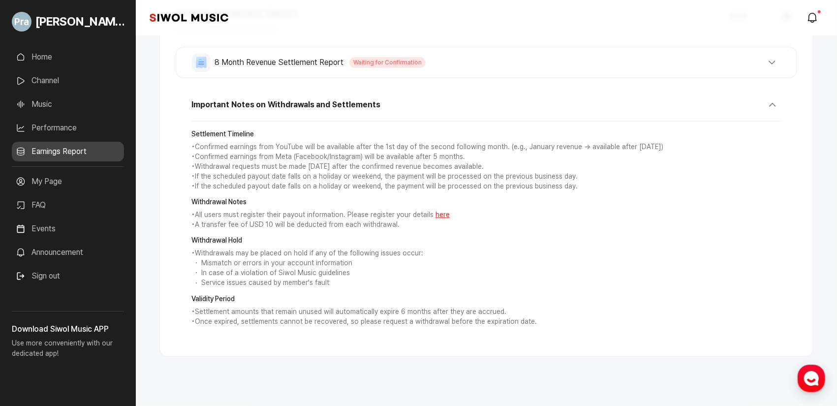
click at [323, 268] on li "In case of a violation of Siwol Music guidelines" at bounding box center [486, 273] width 590 height 10
drag, startPoint x: 255, startPoint y: 220, endPoint x: 406, endPoint y: 224, distance: 150.7
click at [406, 224] on p "• A transfer fee of USD 10 will be deducted from each withdrawal." at bounding box center [486, 225] width 590 height 10
drag, startPoint x: 230, startPoint y: 215, endPoint x: 509, endPoint y: 212, distance: 279.1
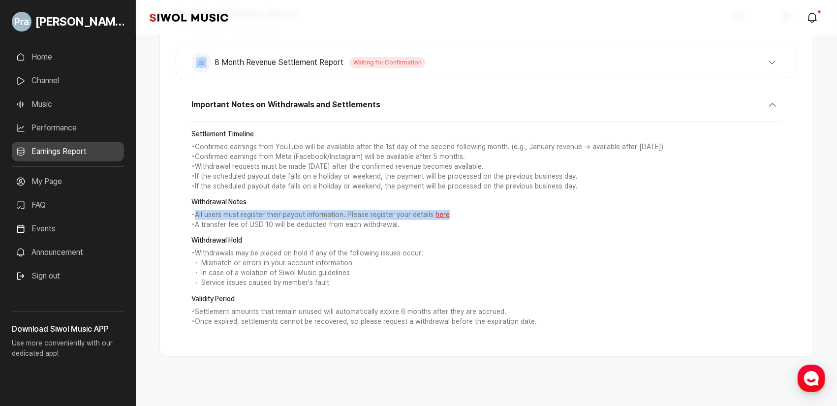
click at [415, 212] on p "• All users must register their payout information. Please register your detail…" at bounding box center [486, 215] width 590 height 10
drag, startPoint x: 253, startPoint y: 213, endPoint x: 347, endPoint y: 214, distance: 93.0
click at [345, 214] on p "• All users must register their payout information. Please register your detail…" at bounding box center [486, 215] width 590 height 10
click at [349, 214] on p "• All users must register their payout information. Please register your detail…" at bounding box center [486, 215] width 590 height 10
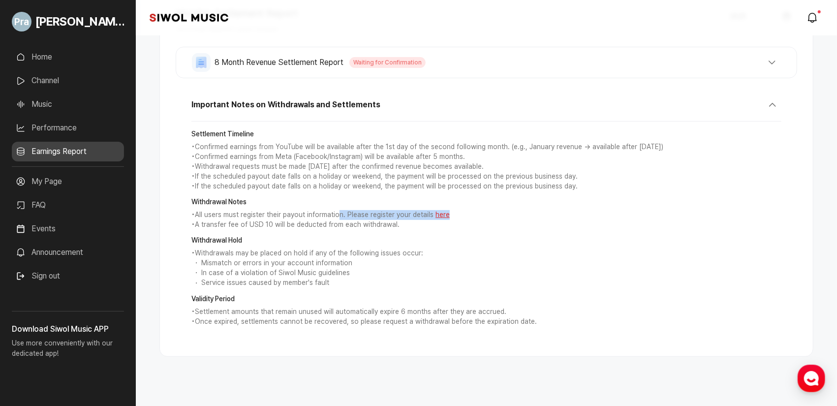
drag, startPoint x: 336, startPoint y: 212, endPoint x: 460, endPoint y: 216, distance: 124.6
click at [415, 216] on p "• All users must register their payout information. Please register your detail…" at bounding box center [486, 215] width 590 height 10
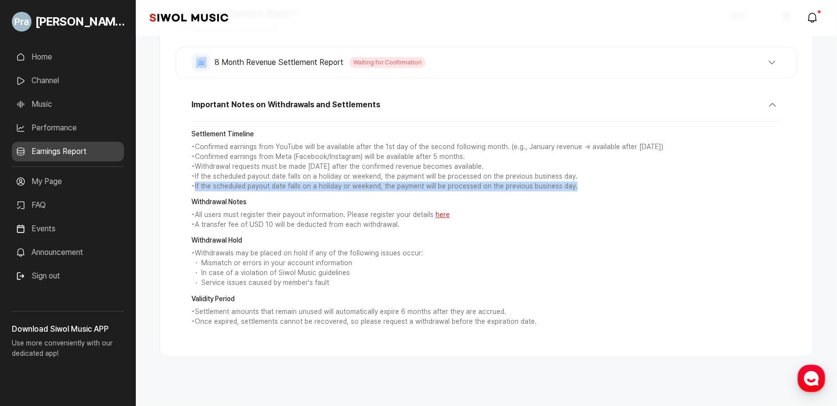
drag, startPoint x: 196, startPoint y: 187, endPoint x: 571, endPoint y: 185, distance: 375.6
click at [415, 185] on p "• If the scheduled payout date falls on a holiday or weekend, the payment will …" at bounding box center [486, 187] width 590 height 10
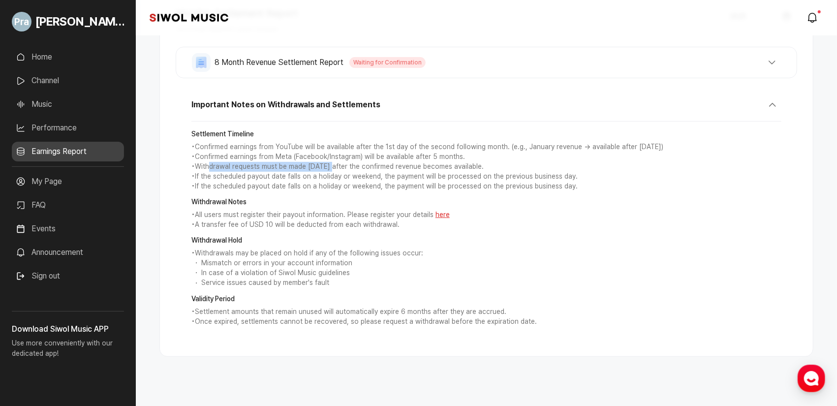
drag, startPoint x: 211, startPoint y: 163, endPoint x: 329, endPoint y: 168, distance: 118.7
click at [329, 168] on p "• Withdrawal requests must be made [DATE] after the confirmed revenue becomes a…" at bounding box center [486, 167] width 590 height 10
click at [330, 168] on p "• Withdrawal requests must be made [DATE] after the confirmed revenue becomes a…" at bounding box center [486, 167] width 590 height 10
drag, startPoint x: 324, startPoint y: 163, endPoint x: 470, endPoint y: 166, distance: 145.7
click at [415, 166] on p "• Withdrawal requests must be made [DATE] after the confirmed revenue becomes a…" at bounding box center [486, 167] width 590 height 10
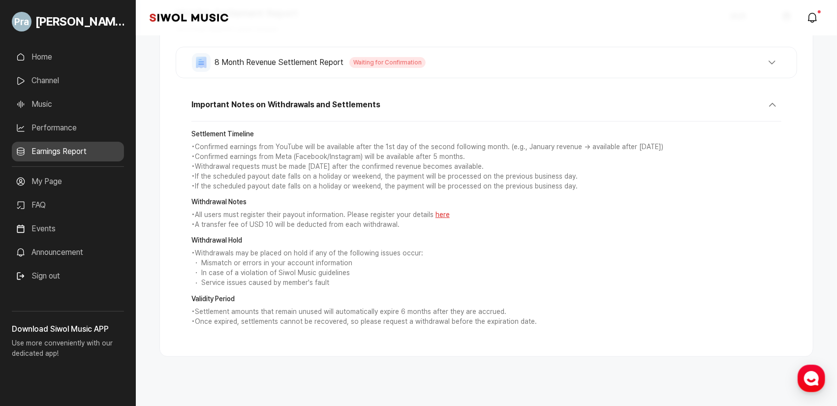
click at [415, 166] on p "• Withdrawal requests must be made [DATE] after the confirmed revenue becomes a…" at bounding box center [486, 167] width 590 height 10
drag, startPoint x: 248, startPoint y: 167, endPoint x: 293, endPoint y: 167, distance: 44.8
click at [293, 167] on p "• Withdrawal requests must be made [DATE] after the confirmed revenue becomes a…" at bounding box center [486, 167] width 590 height 10
click at [297, 167] on p "• Withdrawal requests must be made [DATE] after the confirmed revenue becomes a…" at bounding box center [486, 167] width 590 height 10
drag, startPoint x: 264, startPoint y: 166, endPoint x: 328, endPoint y: 166, distance: 64.0
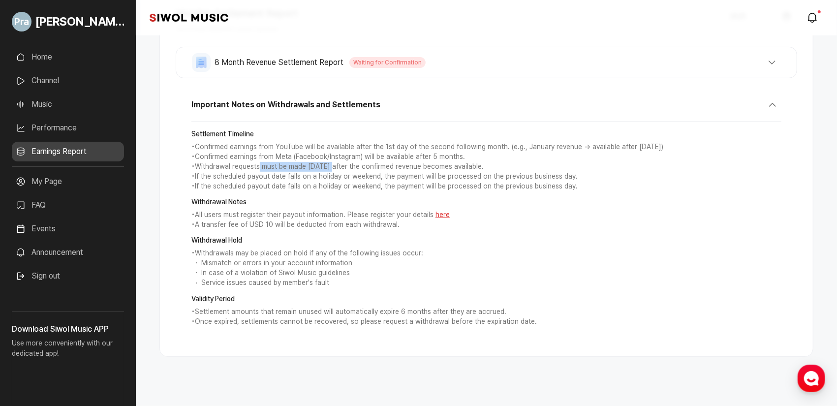
click at [328, 166] on p "• Withdrawal requests must be made [DATE] after the confirmed revenue becomes a…" at bounding box center [486, 167] width 590 height 10
click at [331, 166] on p "• Withdrawal requests must be made [DATE] after the confirmed revenue becomes a…" at bounding box center [486, 167] width 590 height 10
drag, startPoint x: 300, startPoint y: 165, endPoint x: 338, endPoint y: 165, distance: 37.4
click at [338, 165] on p "• Withdrawal requests must be made [DATE] after the confirmed revenue becomes a…" at bounding box center [486, 167] width 590 height 10
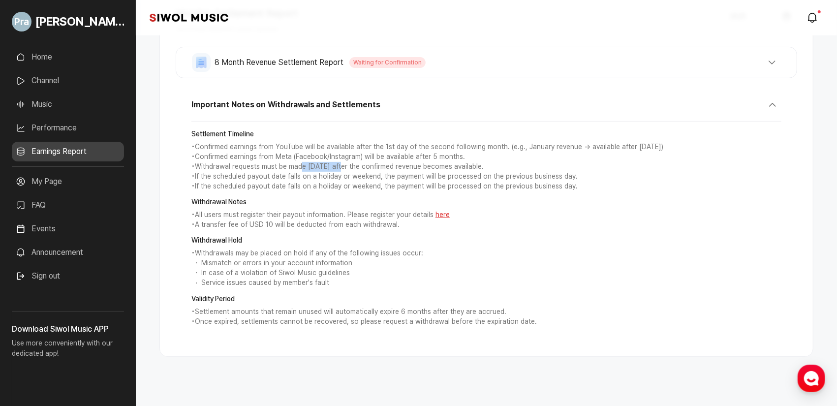
drag, startPoint x: 310, startPoint y: 165, endPoint x: 498, endPoint y: 163, distance: 188.0
click at [415, 163] on p "• Withdrawal requests must be made [DATE] after the confirmed revenue becomes a…" at bounding box center [486, 167] width 590 height 10
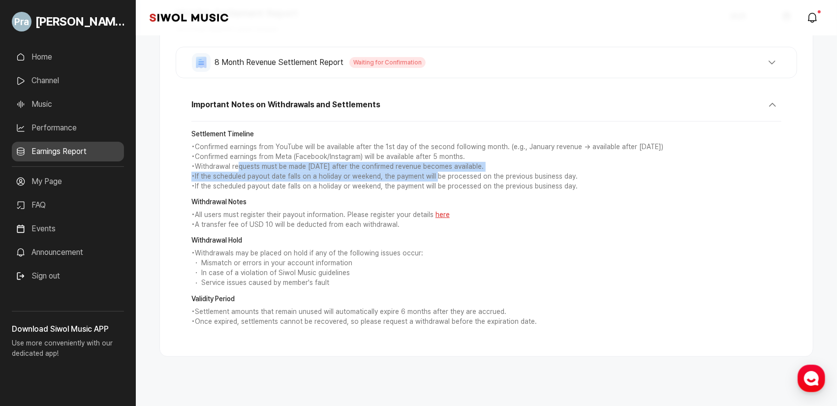
drag, startPoint x: 240, startPoint y: 161, endPoint x: 434, endPoint y: 175, distance: 193.9
click at [415, 175] on div "Settlement Timeline • Confirmed earnings from YouTube will be available after t…" at bounding box center [486, 160] width 590 height 62
click at [415, 175] on p "• If the scheduled payout date falls on a holiday or weekend, the payment will …" at bounding box center [486, 177] width 590 height 10
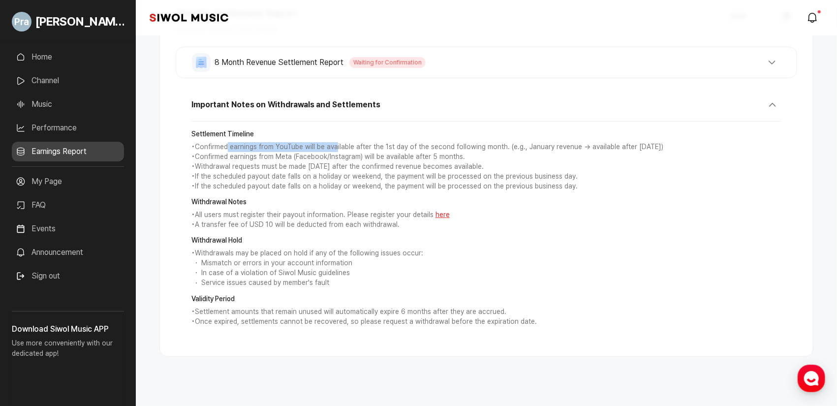
drag, startPoint x: 227, startPoint y: 147, endPoint x: 334, endPoint y: 146, distance: 106.8
click at [334, 146] on p "• Confirmed earnings from YouTube will be available after the 1st day of the se…" at bounding box center [486, 147] width 590 height 10
drag, startPoint x: 273, startPoint y: 146, endPoint x: 339, endPoint y: 146, distance: 66.4
click at [339, 146] on p "• Confirmed earnings from YouTube will be available after the 1st day of the se…" at bounding box center [486, 147] width 590 height 10
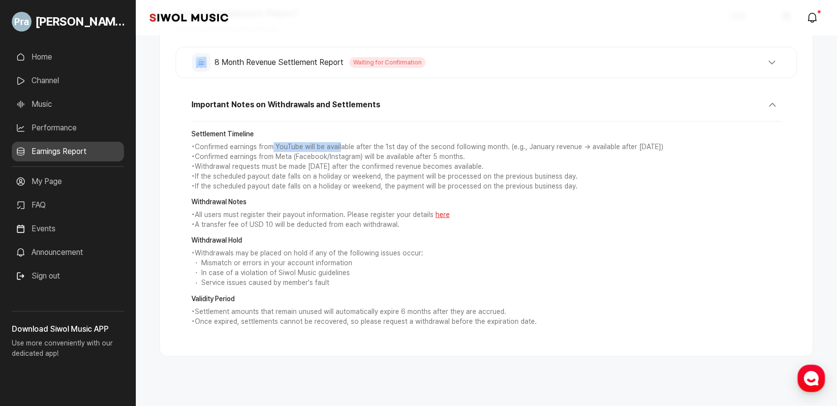
click at [339, 146] on p "• Confirmed earnings from YouTube will be available after the 1st day of the se…" at bounding box center [486, 147] width 590 height 10
drag, startPoint x: 333, startPoint y: 141, endPoint x: 422, endPoint y: 142, distance: 89.6
click at [415, 142] on p "• Confirmed earnings from YouTube will be available after the 1st day of the se…" at bounding box center [486, 147] width 590 height 10
drag, startPoint x: 339, startPoint y: 143, endPoint x: 483, endPoint y: 138, distance: 144.3
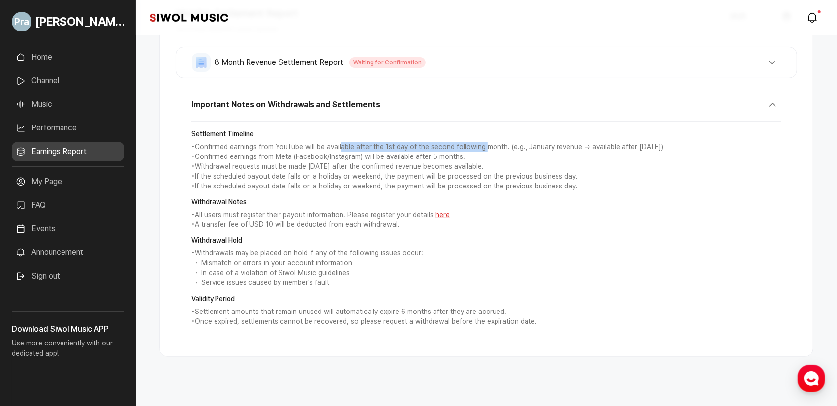
click at [415, 138] on div "Settlement Timeline • Confirmed earnings from YouTube will be available after t…" at bounding box center [486, 160] width 590 height 62
drag, startPoint x: 510, startPoint y: 145, endPoint x: 615, endPoint y: 147, distance: 104.4
click at [415, 147] on p "• Confirmed earnings from YouTube will be available after the 1st day of the se…" at bounding box center [486, 147] width 590 height 10
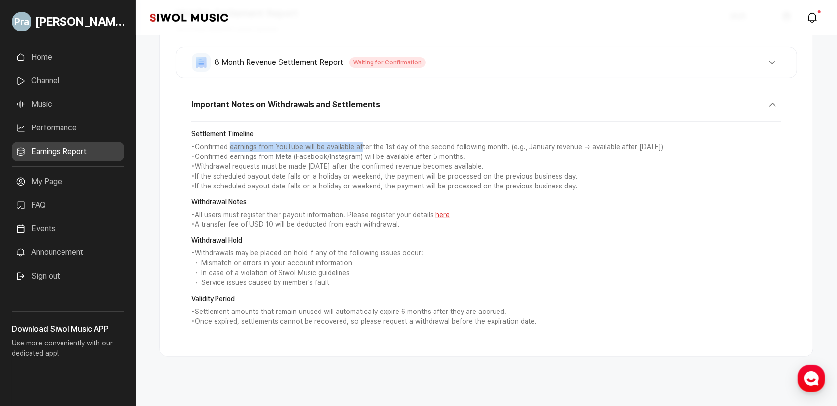
drag, startPoint x: 231, startPoint y: 143, endPoint x: 360, endPoint y: 143, distance: 129.0
click at [360, 143] on p "• Confirmed earnings from YouTube will be available after the 1st day of the se…" at bounding box center [486, 147] width 590 height 10
click at [361, 143] on p "• Confirmed earnings from YouTube will be available after the 1st day of the se…" at bounding box center [486, 147] width 590 height 10
drag, startPoint x: 322, startPoint y: 149, endPoint x: 434, endPoint y: 144, distance: 112.3
click at [415, 144] on p "• Confirmed earnings from YouTube will be available after the 1st day of the se…" at bounding box center [486, 147] width 590 height 10
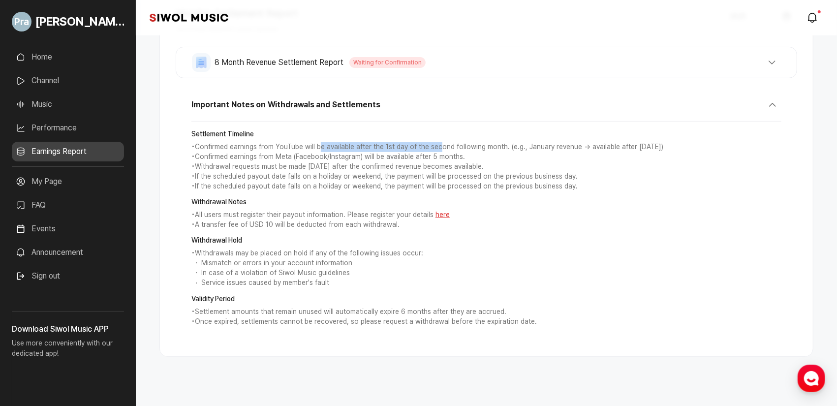
click at [415, 144] on p "• Confirmed earnings from YouTube will be available after the 1st day of the se…" at bounding box center [486, 147] width 590 height 10
drag, startPoint x: 239, startPoint y: 155, endPoint x: 417, endPoint y: 155, distance: 177.7
click at [415, 155] on p "• Confirmed earnings from Meta (Facebook/Instagram) will be available after 5 m…" at bounding box center [486, 157] width 590 height 10
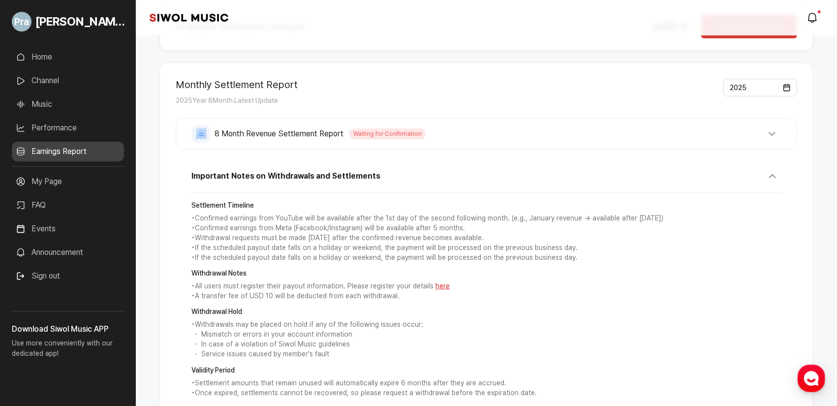
scroll to position [0, 0]
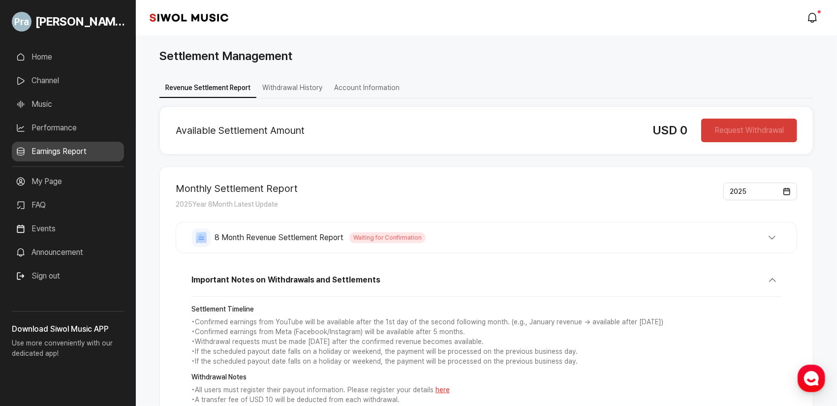
click at [273, 87] on button "Withdrawal History" at bounding box center [292, 88] width 72 height 19
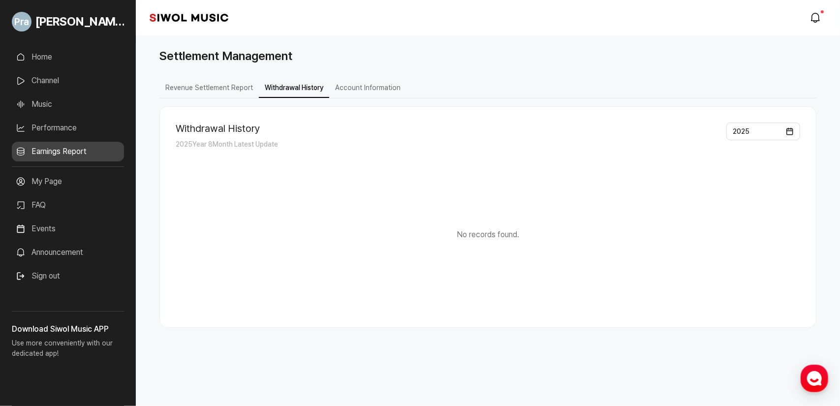
click at [360, 83] on button "Account Information" at bounding box center [367, 88] width 77 height 19
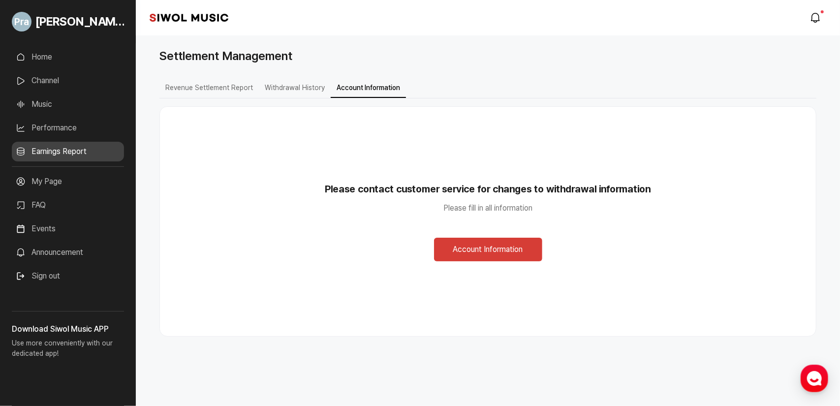
click at [219, 86] on button "Revenue Settlement Report" at bounding box center [208, 88] width 99 height 19
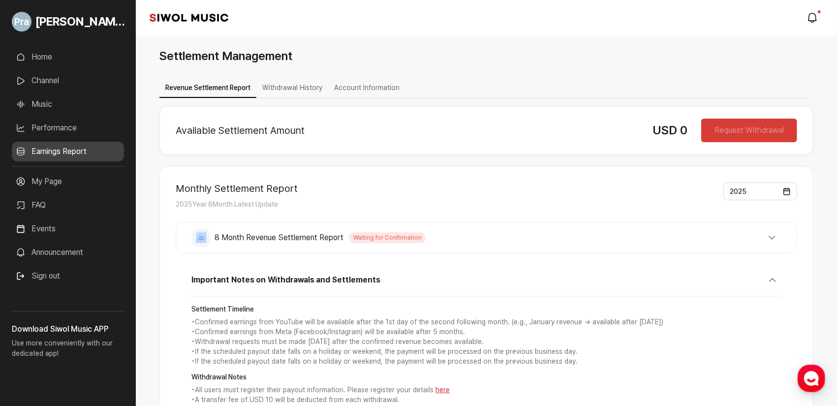
click at [55, 128] on link "Performance" at bounding box center [68, 128] width 112 height 20
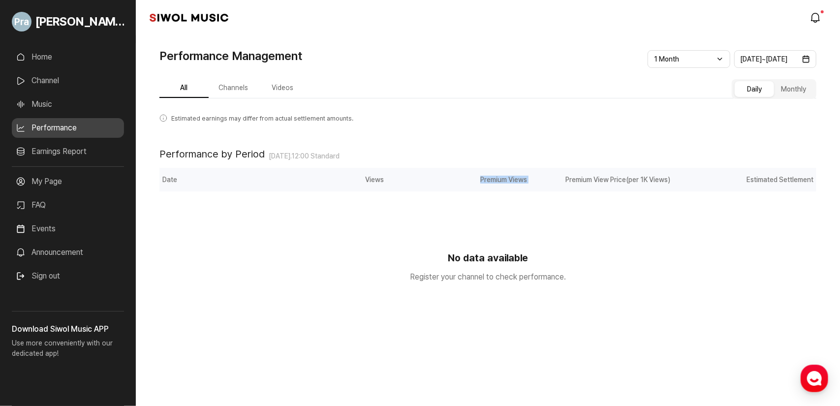
drag, startPoint x: 507, startPoint y: 175, endPoint x: 545, endPoint y: 175, distance: 37.9
click at [415, 175] on tr "Date Views Premium Views Premium View Price (per 1K Views) Estimated Settlement" at bounding box center [487, 180] width 657 height 24
click at [415, 175] on th "Premium View Price (per 1K Views)" at bounding box center [601, 180] width 143 height 24
drag, startPoint x: 591, startPoint y: 175, endPoint x: 690, endPoint y: 174, distance: 99.4
click at [415, 174] on tr "Date Views Premium Views Premium View Price (per 1K Views) Estimated Settlement" at bounding box center [487, 180] width 657 height 24
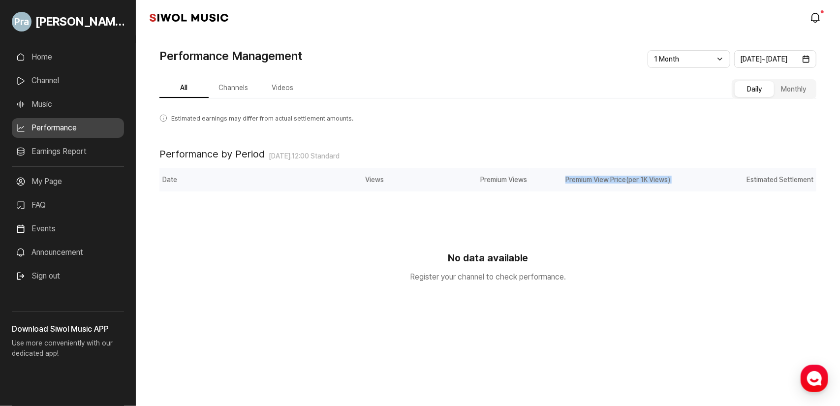
click at [415, 173] on th "Estimated Settlement" at bounding box center [744, 180] width 143 height 24
click at [231, 87] on button "Channels" at bounding box center [233, 88] width 49 height 19
click at [234, 85] on button "Channels" at bounding box center [233, 88] width 49 height 19
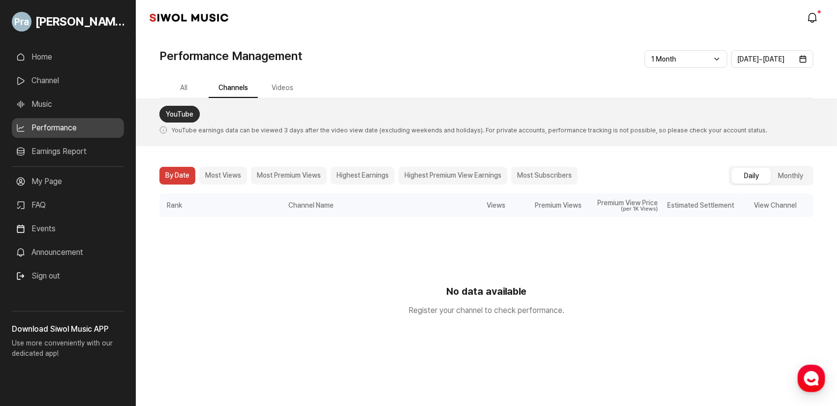
drag, startPoint x: 180, startPoint y: 85, endPoint x: 124, endPoint y: 76, distance: 56.8
click at [177, 85] on button "All" at bounding box center [183, 88] width 49 height 19
click at [65, 59] on link "Home" at bounding box center [68, 57] width 112 height 20
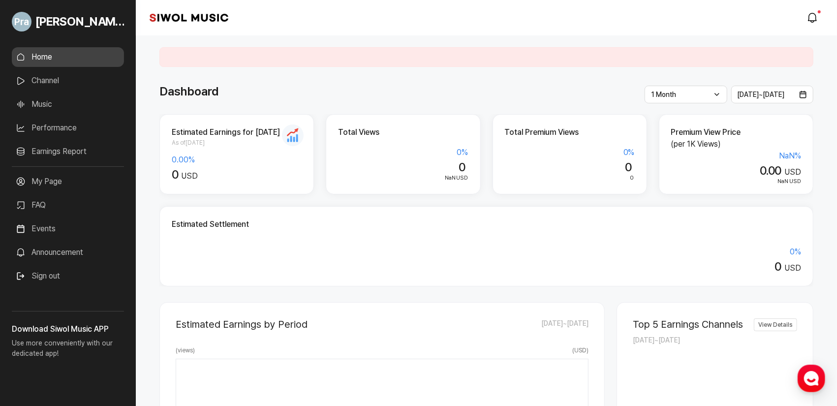
click at [232, 175] on div "0 USD" at bounding box center [237, 175] width 130 height 14
drag, startPoint x: 332, startPoint y: 126, endPoint x: 401, endPoint y: 131, distance: 68.7
click at [401, 131] on div "Total Views 0 % 0 NaN USD" at bounding box center [403, 154] width 155 height 80
click at [402, 131] on h2 "Total Views" at bounding box center [403, 132] width 130 height 12
drag, startPoint x: 499, startPoint y: 131, endPoint x: 580, endPoint y: 129, distance: 81.2
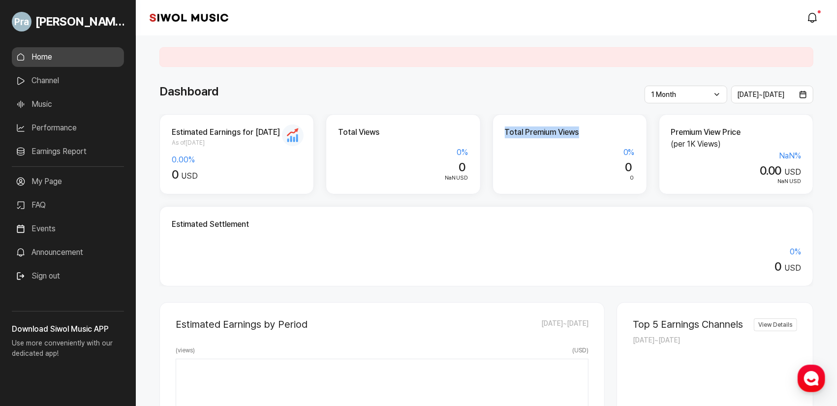
click at [415, 129] on div "Total Premium Views 0 % 0 0" at bounding box center [570, 154] width 155 height 80
click at [415, 129] on h2 "Total Premium Views" at bounding box center [570, 132] width 130 height 12
click at [415, 116] on div "Total Premium Views 0 % 0 0" at bounding box center [570, 154] width 155 height 80
click at [415, 135] on h2 "Total Premium Views" at bounding box center [570, 132] width 130 height 12
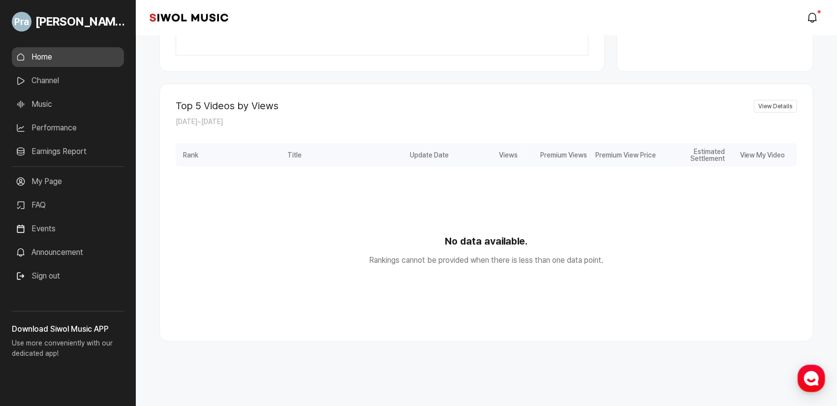
scroll to position [469, 0]
drag, startPoint x: 21, startPoint y: 336, endPoint x: 116, endPoint y: 346, distance: 95.6
click at [116, 346] on p "Use more conveniently with our dedicated app!" at bounding box center [68, 351] width 112 height 32
drag, startPoint x: 63, startPoint y: 342, endPoint x: 114, endPoint y: 348, distance: 50.5
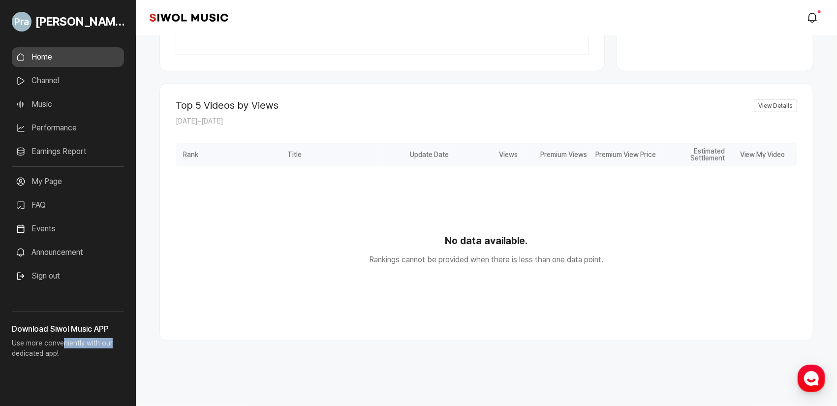
click at [114, 348] on p "Use more conveniently with our dedicated app!" at bounding box center [68, 351] width 112 height 32
click at [190, 16] on link "Siwol Music" at bounding box center [189, 18] width 79 height 10
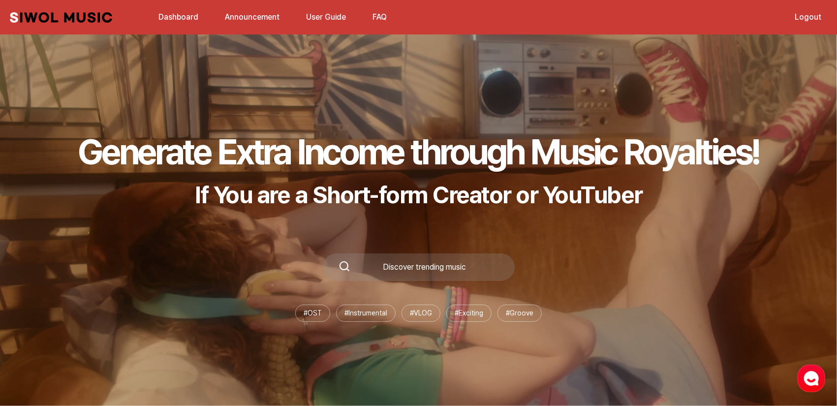
click at [186, 9] on link "Dashboard" at bounding box center [179, 16] width 52 height 21
click at [101, 16] on link "Siwol Music" at bounding box center [61, 17] width 102 height 10
click at [190, 17] on link "Dashboard" at bounding box center [179, 16] width 52 height 21
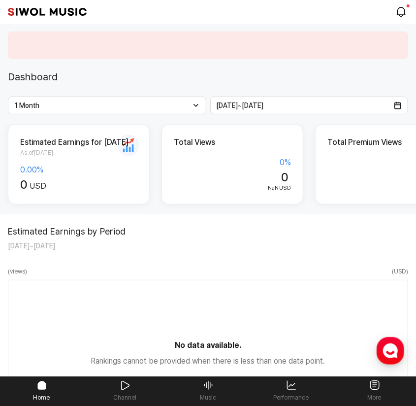
click at [139, 107] on div "1 Month Latest 1 Week 1 Month 3 Months 6 Months 1 Year" at bounding box center [107, 105] width 198 height 18
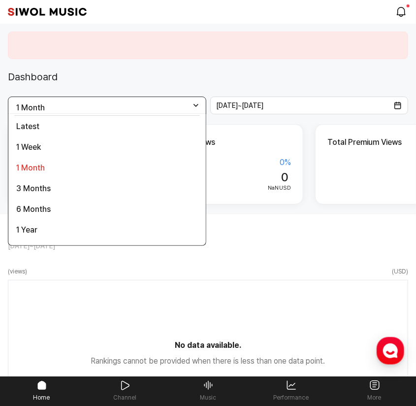
click at [140, 107] on div "1 Month Latest 1 Week 1 Month 3 Months 6 Months 1 Year" at bounding box center [107, 105] width 198 height 18
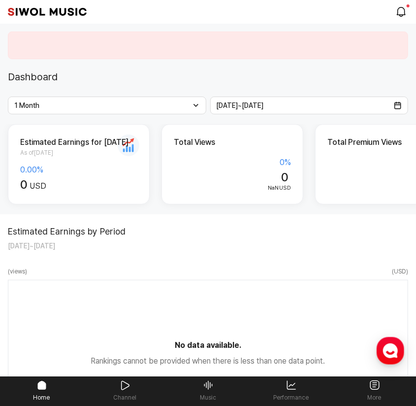
click at [176, 72] on div "Dashboard" at bounding box center [208, 77] width 416 height 24
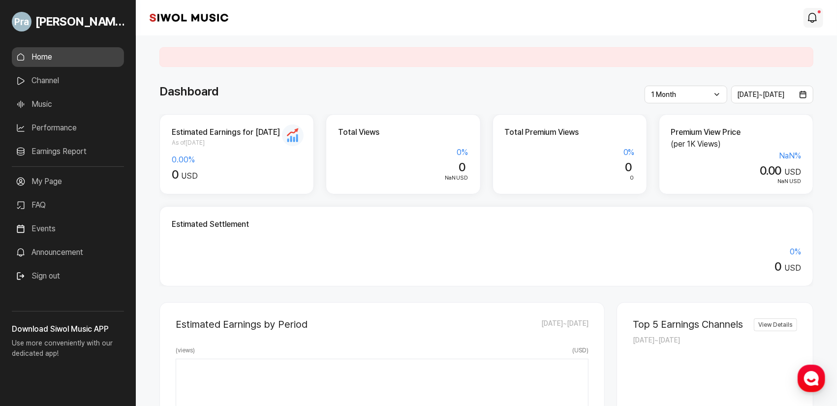
click at [415, 15] on icon "modal.notifications" at bounding box center [813, 18] width 12 height 12
click at [415, 14] on div "Siwol Music modal.notifications" at bounding box center [486, 17] width 701 height 35
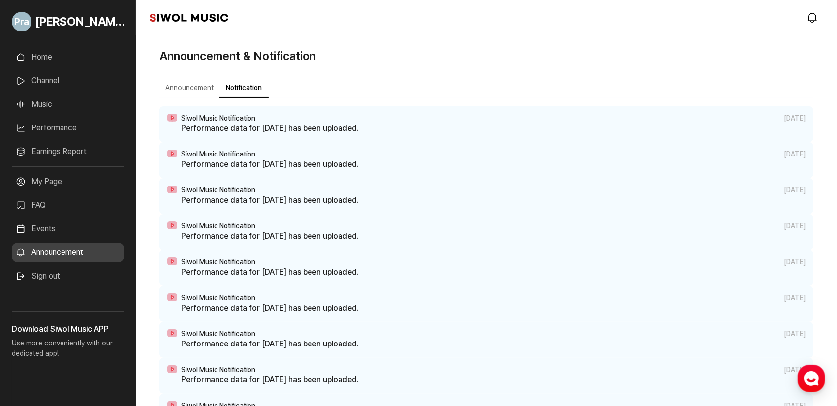
click at [392, 125] on p "Performance data for [DATE] has been uploaded." at bounding box center [493, 129] width 625 height 12
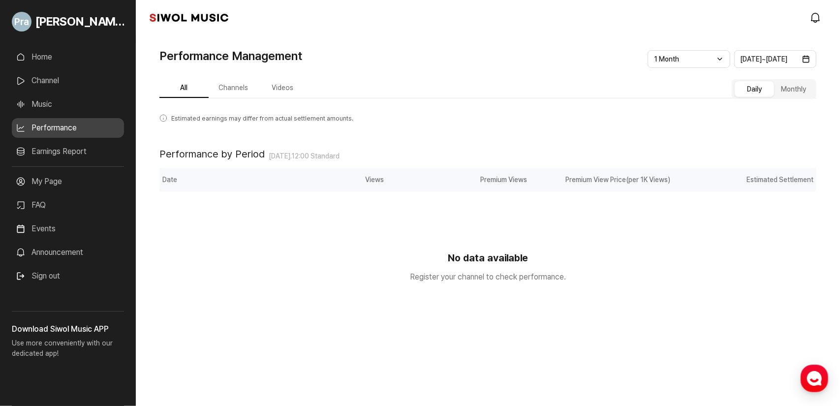
click at [86, 250] on link "Announcement" at bounding box center [68, 253] width 112 height 20
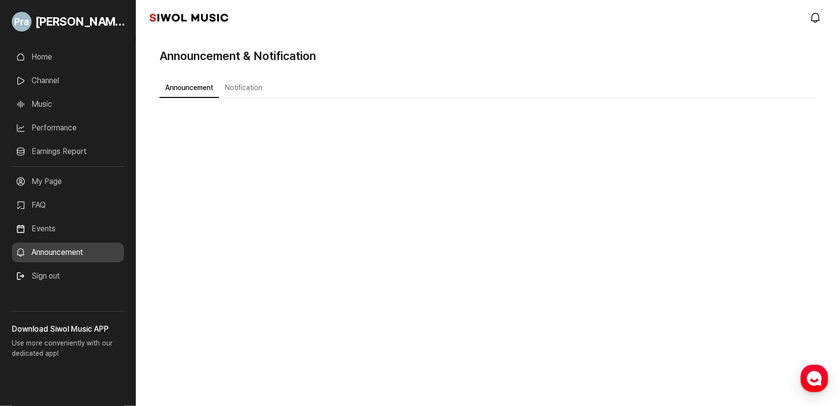
click at [253, 91] on button "Notification" at bounding box center [243, 88] width 49 height 19
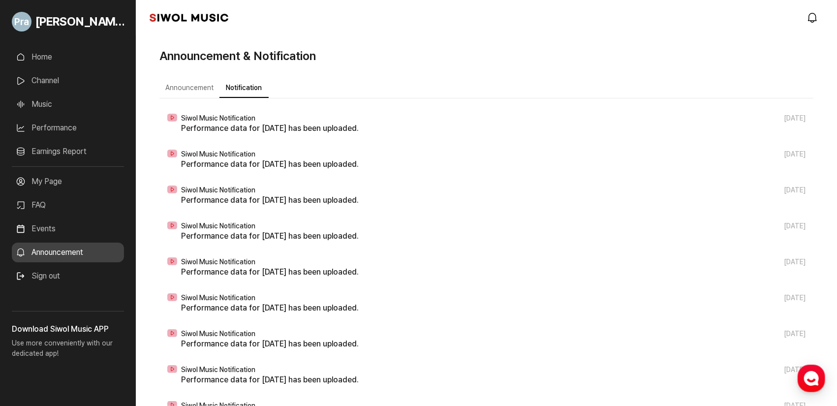
click at [209, 92] on button "Announcement" at bounding box center [189, 88] width 60 height 19
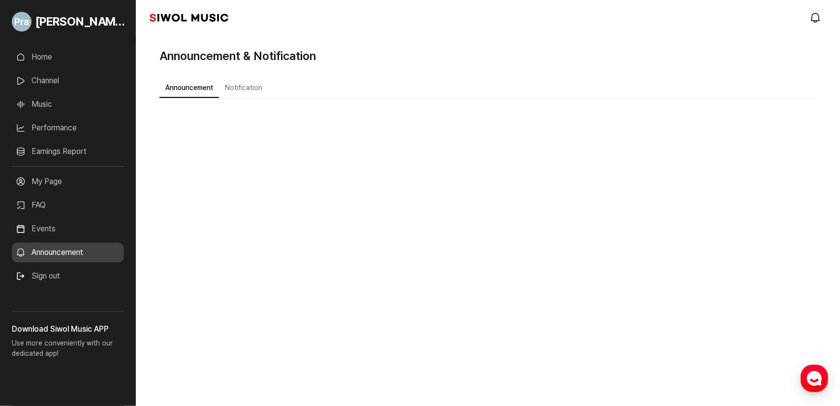
click at [57, 58] on link "Home" at bounding box center [68, 57] width 112 height 20
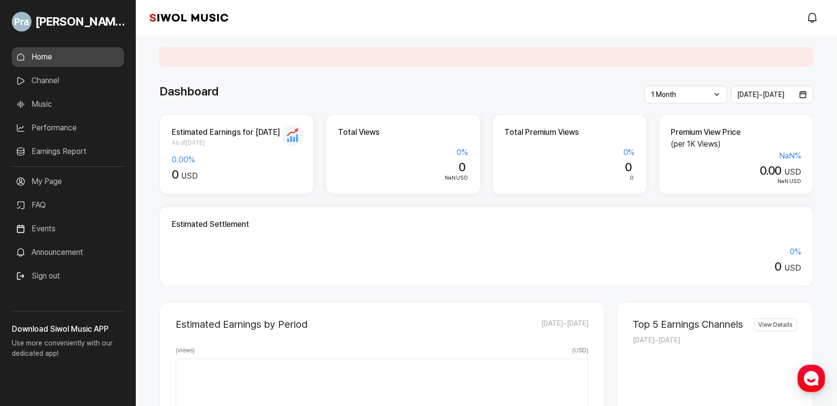
click at [65, 185] on link "My Page" at bounding box center [68, 182] width 112 height 20
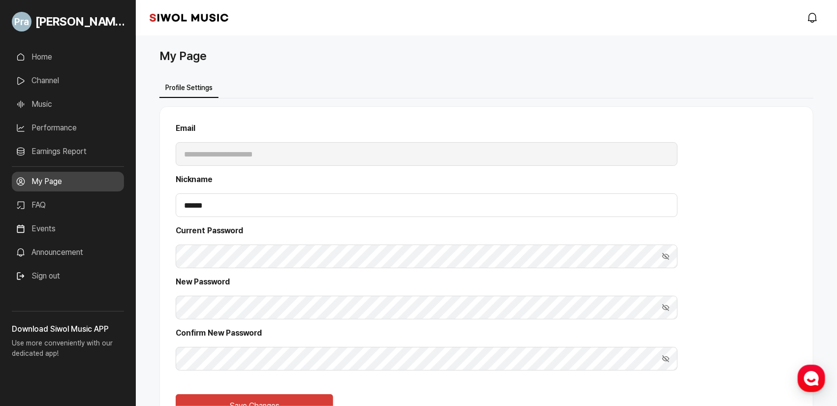
click at [46, 79] on link "Channel" at bounding box center [68, 81] width 112 height 20
click at [64, 61] on link "Home" at bounding box center [68, 57] width 112 height 20
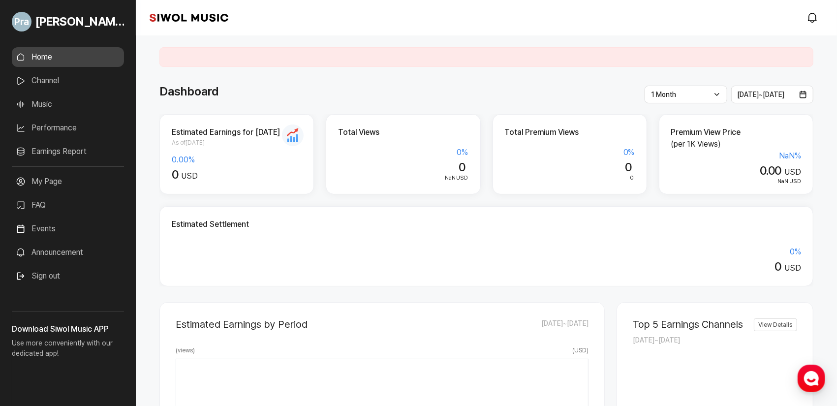
click at [43, 178] on link "My Page" at bounding box center [68, 182] width 112 height 20
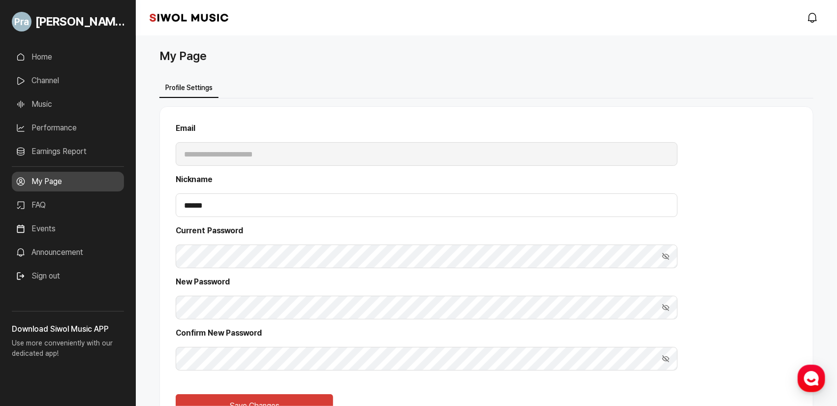
click at [82, 208] on link "FAQ" at bounding box center [68, 205] width 112 height 20
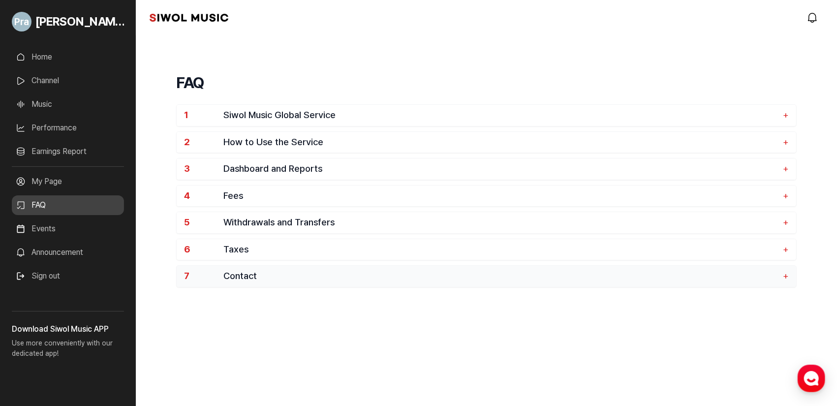
click at [373, 274] on span "Contact" at bounding box center [500, 276] width 555 height 11
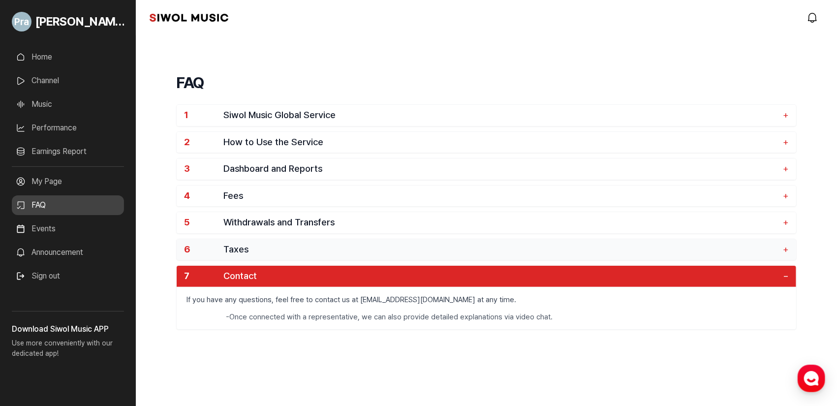
click at [348, 241] on button "6 Taxes +" at bounding box center [487, 249] width 620 height 21
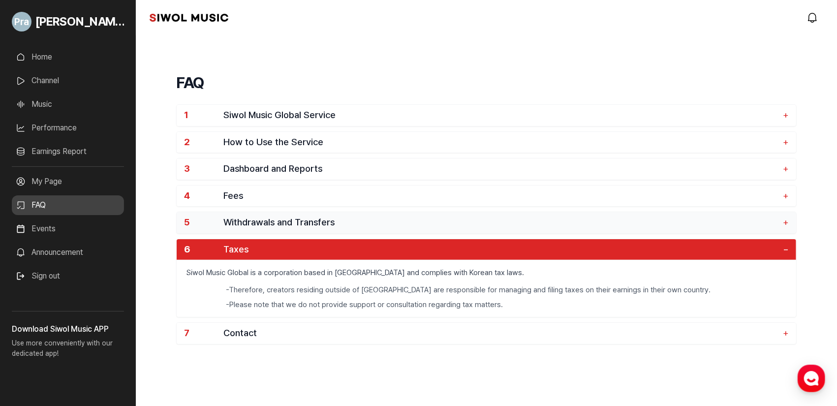
click at [415, 214] on button "5 Withdrawals and Transfers +" at bounding box center [487, 222] width 620 height 21
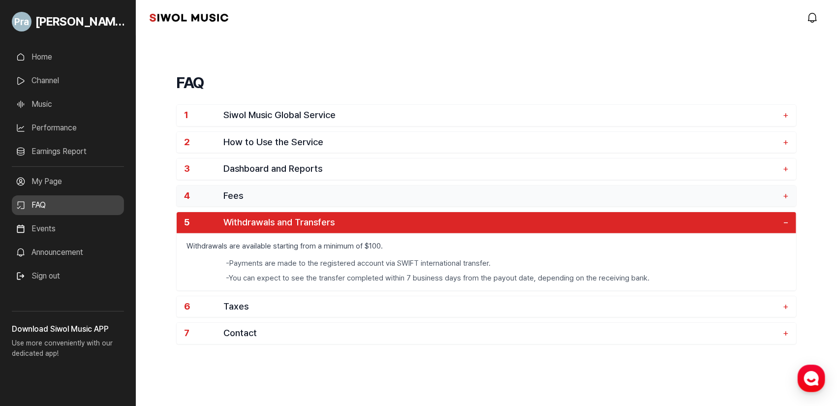
click at [262, 190] on span "Fees" at bounding box center [500, 195] width 555 height 11
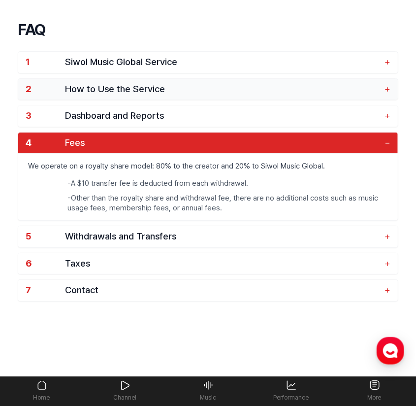
click at [230, 84] on span "How to Use the Service" at bounding box center [222, 89] width 315 height 11
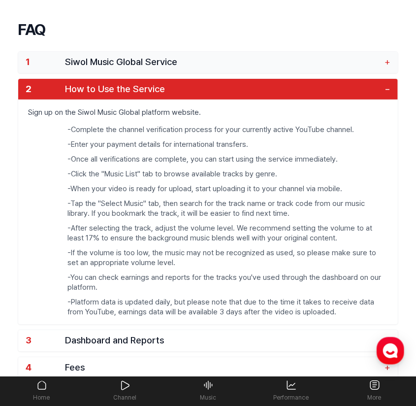
click at [201, 67] on button "1 Siwol Music Global Service +" at bounding box center [207, 62] width 379 height 21
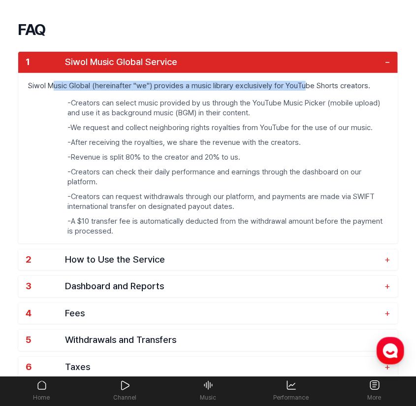
drag, startPoint x: 51, startPoint y: 74, endPoint x: 301, endPoint y: 90, distance: 250.0
click at [301, 90] on p "Siwol Music Global (hereinafter "we") provides a music library exclusively for …" at bounding box center [207, 85] width 379 height 25
drag, startPoint x: 130, startPoint y: 84, endPoint x: 301, endPoint y: 92, distance: 171.0
click at [301, 92] on p "Siwol Music Global (hereinafter "we") provides a music library exclusively for …" at bounding box center [207, 85] width 379 height 25
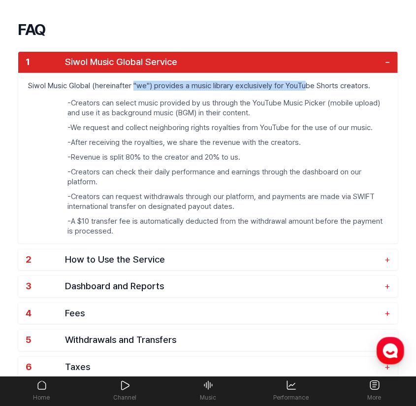
click at [301, 92] on p "Siwol Music Global (hereinafter "we") provides a music library exclusively for …" at bounding box center [207, 85] width 379 height 25
drag, startPoint x: 56, startPoint y: 103, endPoint x: 182, endPoint y: 97, distance: 126.1
click at [182, 97] on div "Siwol Music Global (hereinafter "we") provides a music library exclusively for …" at bounding box center [207, 158] width 379 height 170
click at [183, 97] on p "Siwol Music Global (hereinafter "we") provides a music library exclusively for …" at bounding box center [207, 85] width 379 height 25
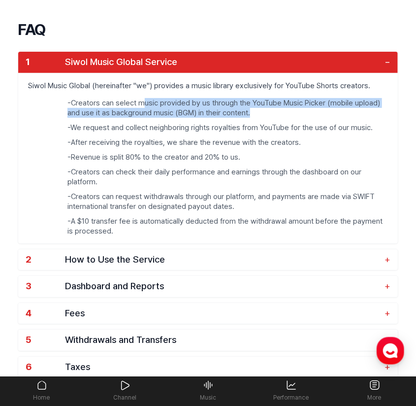
drag, startPoint x: 149, startPoint y: 103, endPoint x: 369, endPoint y: 116, distance: 220.4
click at [369, 116] on li "- Creators can select music provided by us through the YouTube Music Picker (mo…" at bounding box center [227, 108] width 320 height 20
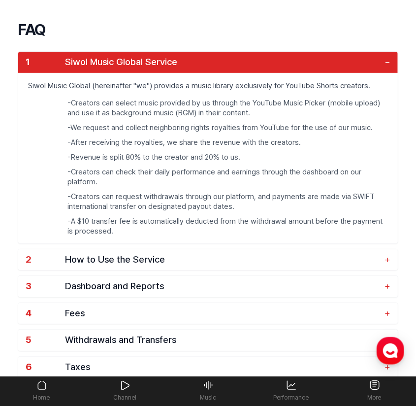
click at [132, 110] on li "- Creators can select music provided by us through the YouTube Music Picker (mo…" at bounding box center [227, 108] width 320 height 20
drag, startPoint x: 101, startPoint y: 110, endPoint x: 180, endPoint y: 107, distance: 78.8
click at [180, 107] on li "- Creators can select music provided by us through the YouTube Music Picker (mo…" at bounding box center [227, 108] width 320 height 20
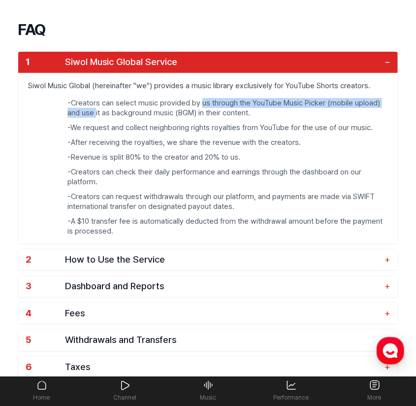
drag, startPoint x: 95, startPoint y: 113, endPoint x: 201, endPoint y: 103, distance: 106.7
click at [201, 103] on li "- Creators can select music provided by us through the YouTube Music Picker (mo…" at bounding box center [227, 108] width 320 height 20
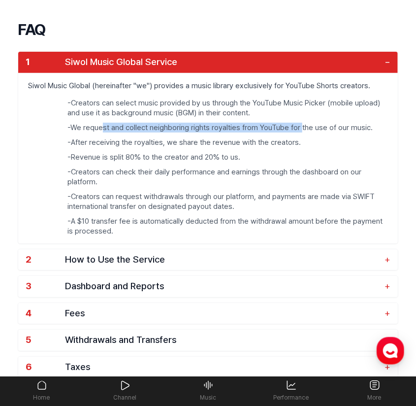
drag, startPoint x: 105, startPoint y: 124, endPoint x: 299, endPoint y: 123, distance: 194.4
click at [299, 123] on li "- We request and collect neighboring rights royalties from YouTube for the use …" at bounding box center [227, 128] width 320 height 10
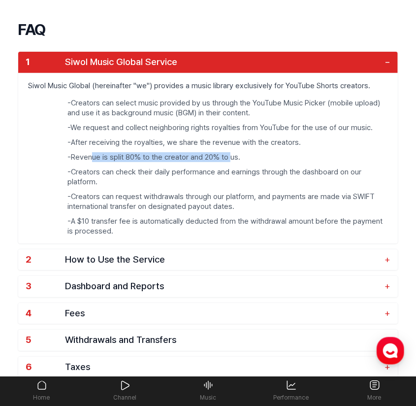
drag, startPoint x: 152, startPoint y: 157, endPoint x: 229, endPoint y: 153, distance: 77.9
click at [229, 153] on li "- Revenue is split 80% to the creator and 20% to us." at bounding box center [227, 157] width 320 height 10
drag, startPoint x: 180, startPoint y: 155, endPoint x: 230, endPoint y: 156, distance: 50.2
click at [230, 156] on li "- Revenue is split 80% to the creator and 20% to us." at bounding box center [227, 157] width 320 height 10
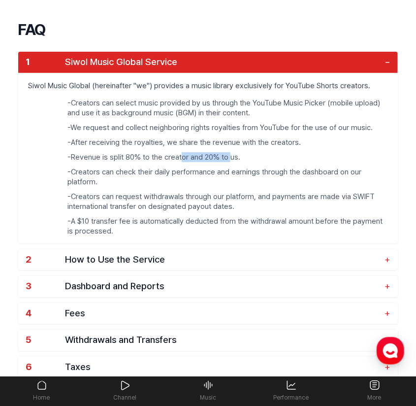
click at [230, 156] on li "- Revenue is split 80% to the creator and 20% to us." at bounding box center [227, 157] width 320 height 10
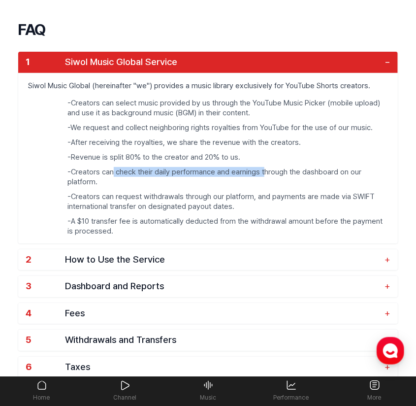
drag, startPoint x: 113, startPoint y: 168, endPoint x: 266, endPoint y: 166, distance: 152.6
click at [266, 166] on ul "- Creators can select music provided by us through the YouTube Music Picker (mo…" at bounding box center [207, 170] width 379 height 145
click at [42, 24] on h1 "FAQ" at bounding box center [208, 30] width 380 height 24
click at [74, 379] on link "Home" at bounding box center [41, 390] width 83 height 29
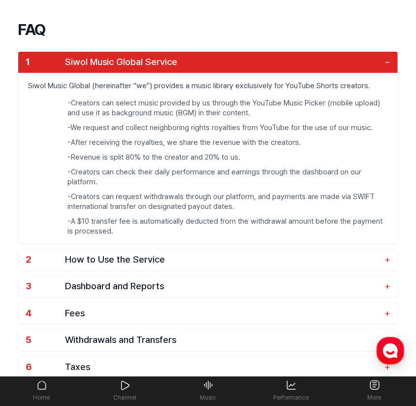
click at [55, 380] on link "Home" at bounding box center [41, 390] width 83 height 29
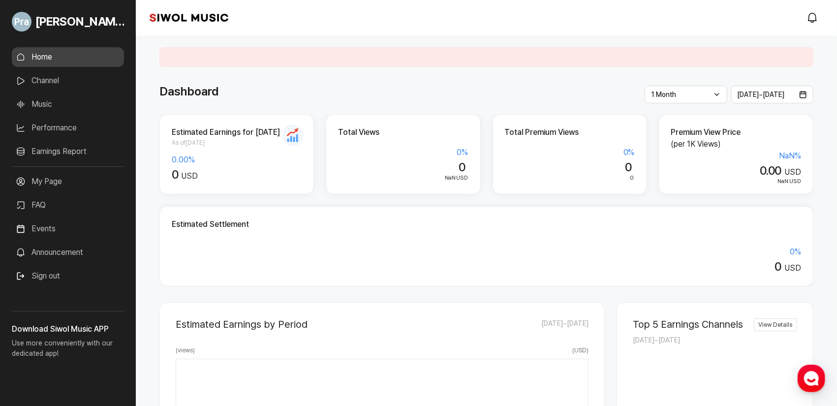
click at [60, 114] on link "Music" at bounding box center [68, 105] width 112 height 20
click at [61, 82] on link "Channel" at bounding box center [68, 81] width 112 height 20
click at [34, 78] on link "Channel" at bounding box center [68, 81] width 112 height 20
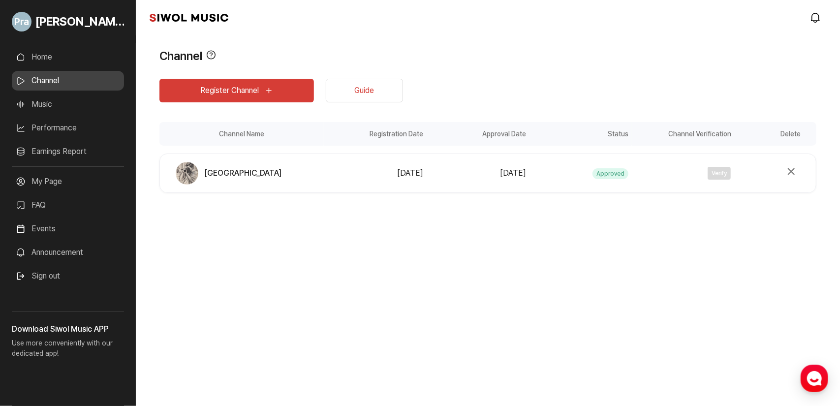
click at [415, 251] on div "[PERSON_NAME] Home Channel Music Performance Earnings Report More My Page FAQ E…" at bounding box center [420, 203] width 840 height 406
click at [415, 239] on div "Channel View Tooltip Please verify your channel after adding it. We will notify…" at bounding box center [488, 143] width 704 height 216
click at [272, 96] on button "Register Channel" at bounding box center [236, 91] width 155 height 24
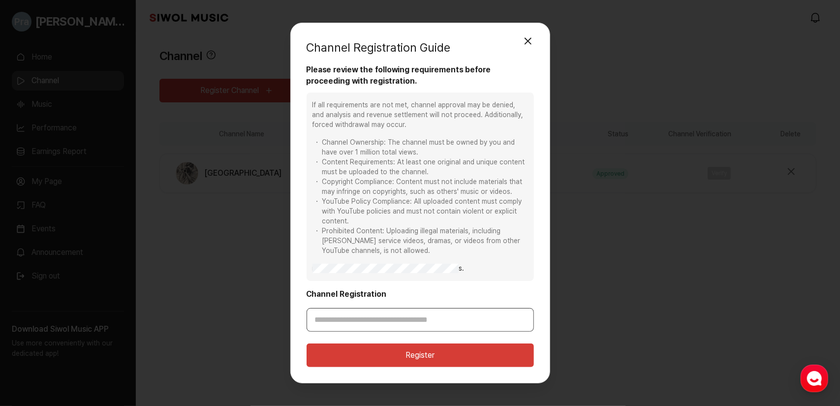
click at [350, 320] on input "Channel Registration" at bounding box center [420, 320] width 227 height 24
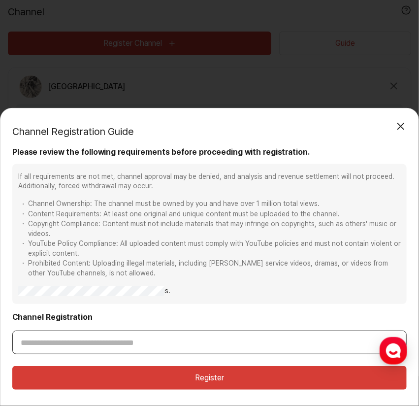
paste input "**********"
type input "**********"
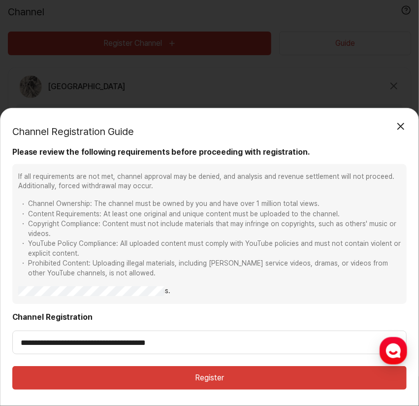
click at [174, 381] on button "Register" at bounding box center [209, 378] width 394 height 24
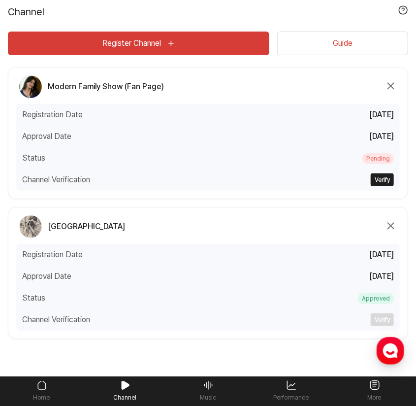
click at [376, 183] on button "Verify" at bounding box center [382, 179] width 23 height 13
type input "**********"
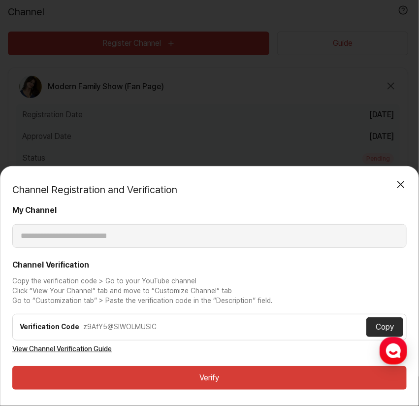
click at [122, 327] on div "z9AfY5@SIWOLMUSIC" at bounding box center [224, 327] width 283 height 10
copy div "z9AfY5@SIWOLMUSIC"
click at [231, 382] on button "Verify" at bounding box center [209, 378] width 394 height 24
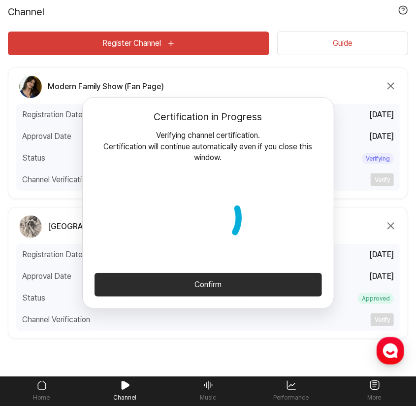
click at [181, 193] on icon at bounding box center [208, 217] width 79 height 79
click at [239, 291] on button "Confirm" at bounding box center [208, 285] width 227 height 24
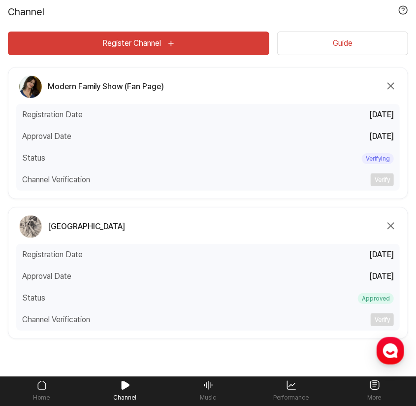
click at [376, 158] on span "Verifying" at bounding box center [378, 158] width 32 height 11
click at [122, 98] on div "Channel Name Modern Family Show (Fan Page) Registration Date [DATE] Approval Da…" at bounding box center [208, 133] width 400 height 132
click at [101, 88] on span "Modern Family Show (Fan Page)" at bounding box center [106, 87] width 116 height 12
click at [29, 6] on h1 "Channel" at bounding box center [26, 11] width 36 height 15
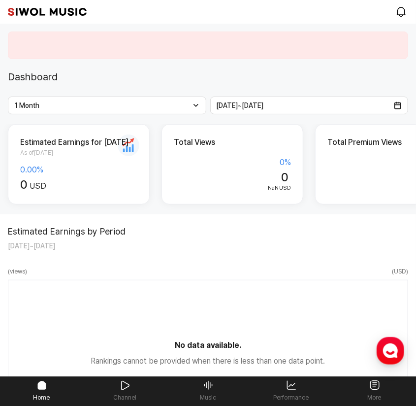
click at [130, 384] on link "Channel" at bounding box center [124, 390] width 83 height 29
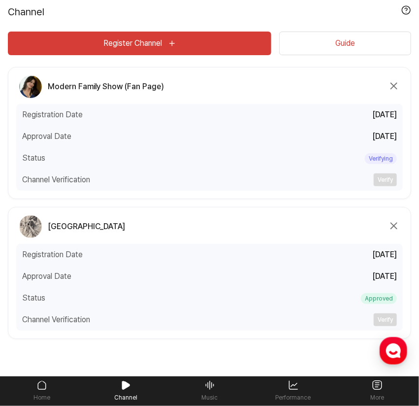
drag, startPoint x: 88, startPoint y: 86, endPoint x: 96, endPoint y: 88, distance: 8.5
click at [88, 86] on span "Modern Family Show (Fan Page)" at bounding box center [106, 87] width 116 height 12
click at [65, 117] on span "Registration Date" at bounding box center [52, 115] width 61 height 12
click at [71, 162] on div "Status Verifying" at bounding box center [209, 158] width 386 height 22
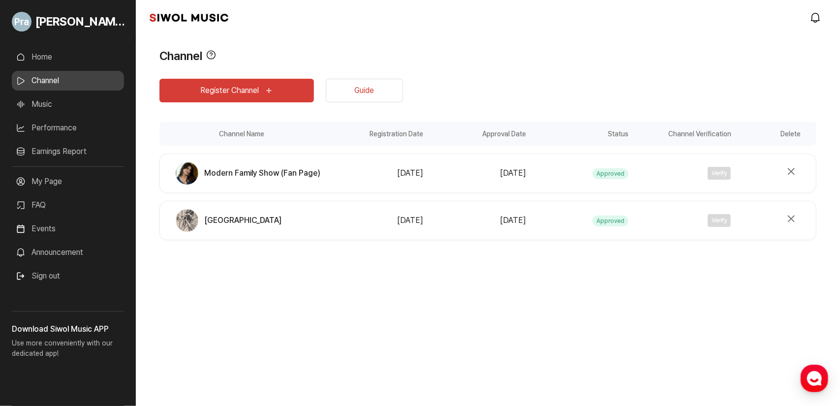
click at [394, 88] on link "Guide" at bounding box center [364, 91] width 77 height 24
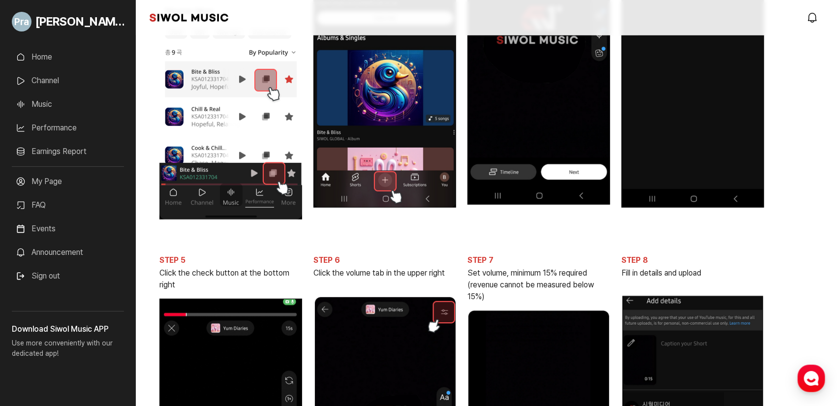
scroll to position [443, 0]
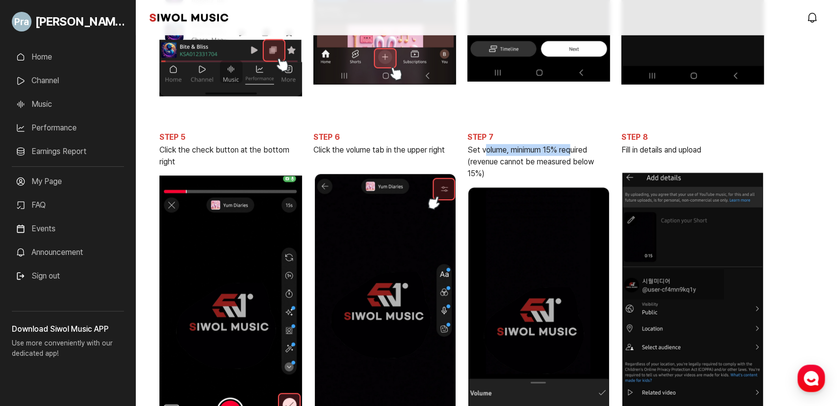
drag, startPoint x: 497, startPoint y: 150, endPoint x: 571, endPoint y: 152, distance: 73.9
click at [418, 152] on p "Set volume, minimum 15% required (revenue cannot be measured below 15%)" at bounding box center [539, 161] width 143 height 35
drag, startPoint x: 493, startPoint y: 161, endPoint x: 558, endPoint y: 167, distance: 64.8
click at [418, 167] on p "Set volume, minimum 15% required (revenue cannot be measured below 15%)" at bounding box center [539, 161] width 143 height 35
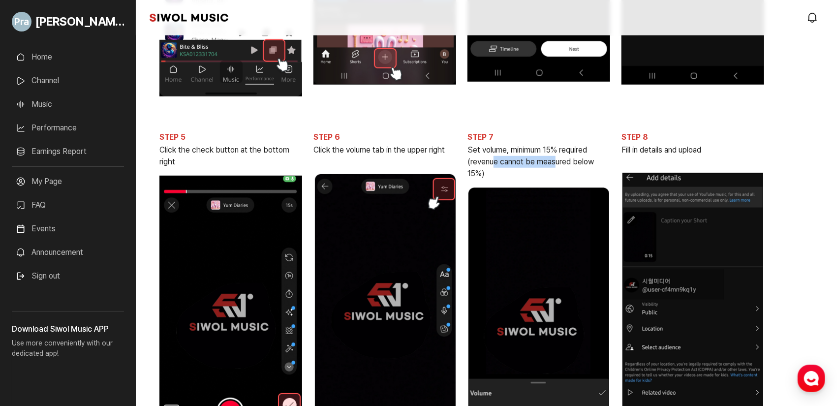
click at [418, 167] on p "Set volume, minimum 15% required (revenue cannot be measured below 15%)" at bounding box center [539, 161] width 143 height 35
drag, startPoint x: 525, startPoint y: 145, endPoint x: 538, endPoint y: 150, distance: 14.0
click at [418, 150] on p "Set volume, minimum 15% required (revenue cannot be measured below 15%)" at bounding box center [539, 161] width 143 height 35
drag, startPoint x: 344, startPoint y: 150, endPoint x: 394, endPoint y: 154, distance: 50.4
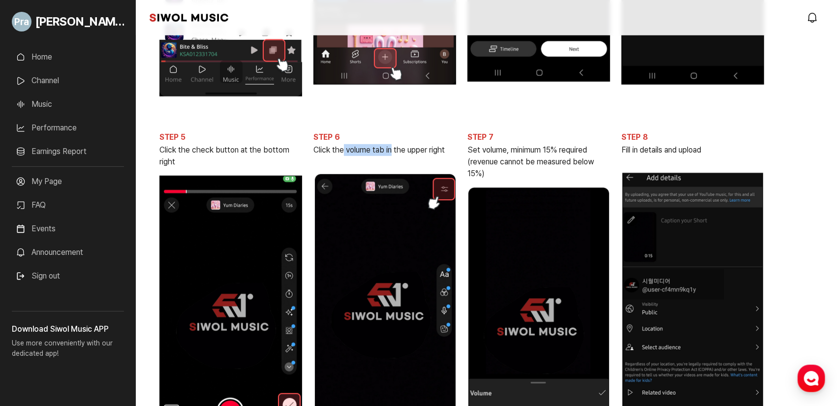
click at [394, 154] on p "Click the volume tab in the upper right" at bounding box center [385, 150] width 143 height 12
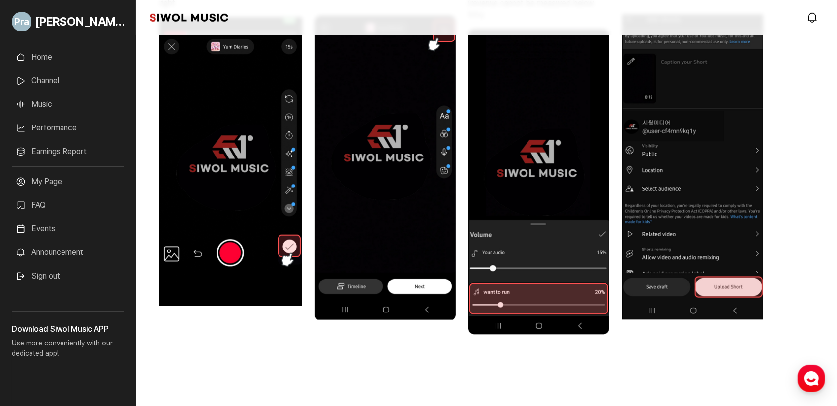
scroll to position [603, 0]
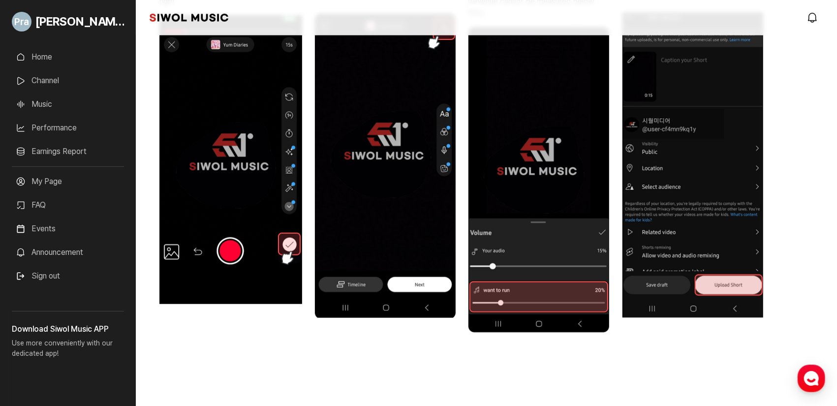
click at [64, 53] on link "Home" at bounding box center [68, 57] width 112 height 20
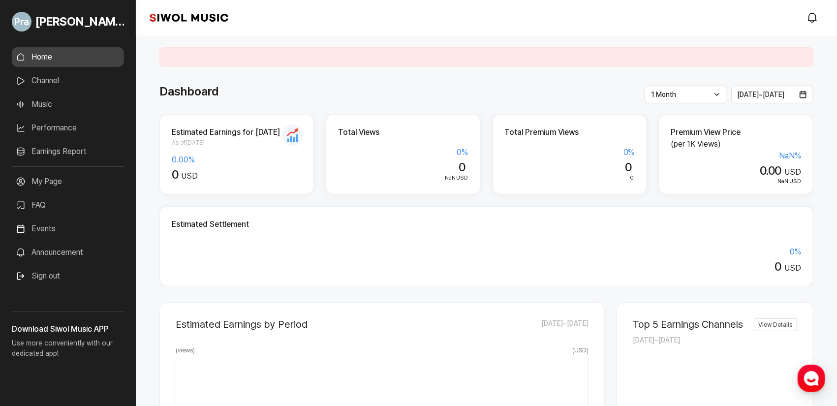
click at [93, 109] on link "Music" at bounding box center [68, 105] width 112 height 20
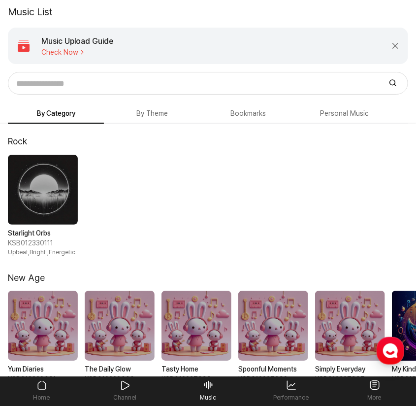
click at [133, 109] on button "By Theme" at bounding box center [152, 113] width 96 height 19
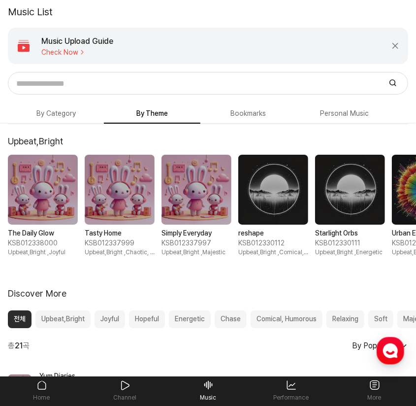
click at [235, 116] on button "Bookmarks" at bounding box center [248, 113] width 96 height 19
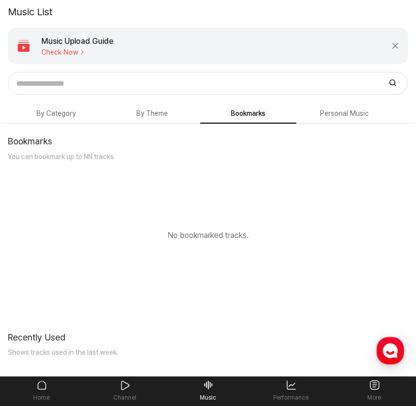
click at [296, 123] on button "Personal Music" at bounding box center [248, 113] width 96 height 19
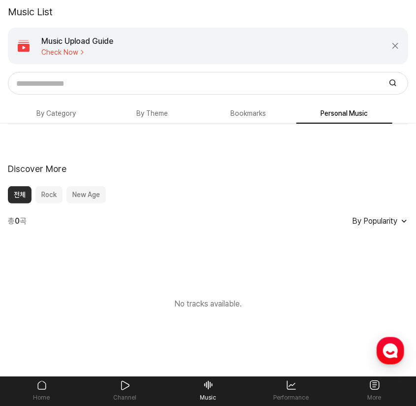
drag, startPoint x: 393, startPoint y: 41, endPoint x: 373, endPoint y: 41, distance: 19.7
click at [393, 41] on button "Close Banner" at bounding box center [395, 46] width 10 height 10
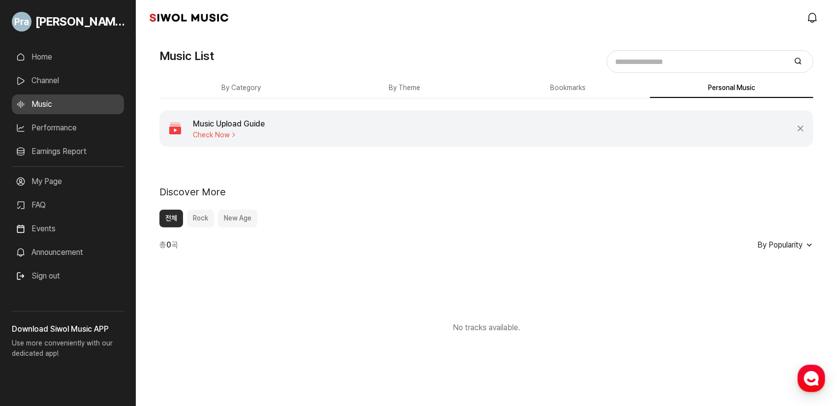
click at [46, 119] on link "Performance" at bounding box center [68, 128] width 112 height 20
click at [72, 149] on link "Earnings Report" at bounding box center [68, 152] width 112 height 20
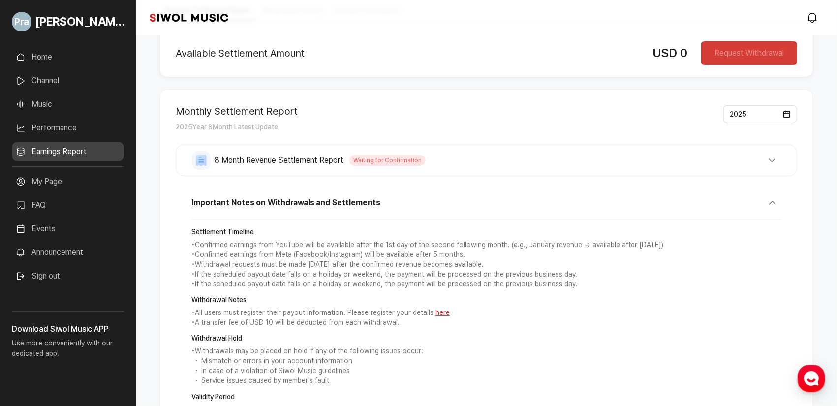
scroll to position [175, 0]
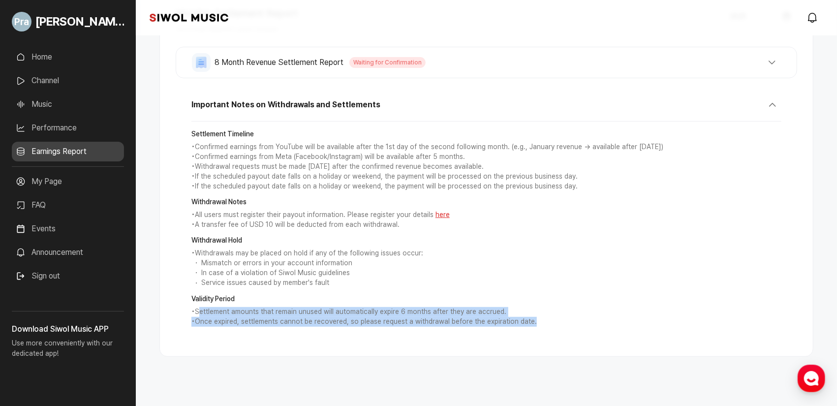
drag, startPoint x: 211, startPoint y: 310, endPoint x: 548, endPoint y: 324, distance: 337.9
click at [418, 324] on div "Validity Period • Settlement amounts that remain unused will automatically expi…" at bounding box center [486, 310] width 590 height 32
click at [418, 324] on p "• Once expired, settlements cannot be recovered, so please request a withdrawal…" at bounding box center [486, 322] width 590 height 10
drag, startPoint x: 343, startPoint y: 307, endPoint x: 545, endPoint y: 319, distance: 203.2
click at [418, 319] on div "Validity Period • Settlement amounts that remain unused will automatically expi…" at bounding box center [486, 310] width 590 height 32
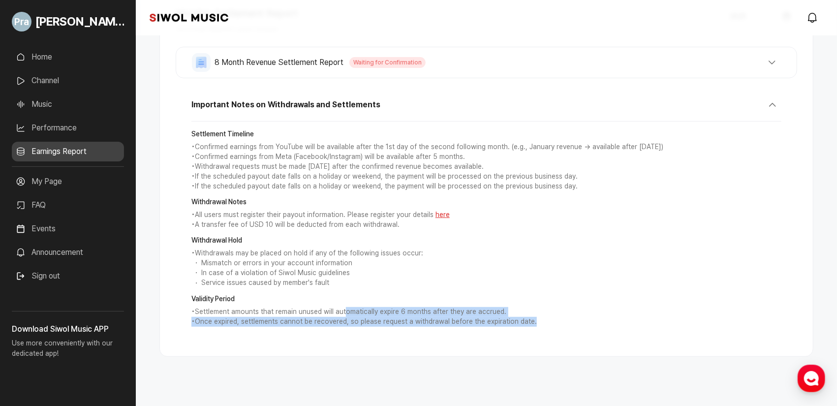
click at [418, 316] on p "• Settlement amounts that remain unused will automatically expire 6 months afte…" at bounding box center [486, 312] width 590 height 10
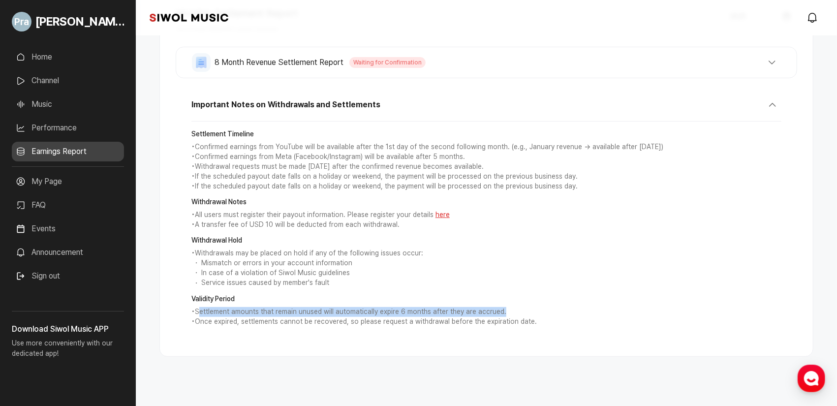
drag, startPoint x: 201, startPoint y: 310, endPoint x: 546, endPoint y: 306, distance: 345.6
click at [418, 307] on p "• Settlement amounts that remain unused will automatically expire 6 months afte…" at bounding box center [486, 312] width 590 height 10
drag, startPoint x: 194, startPoint y: 312, endPoint x: 534, endPoint y: 308, distance: 339.2
click at [418, 308] on p "• Settlement amounts that remain unused will automatically expire 6 months afte…" at bounding box center [486, 312] width 590 height 10
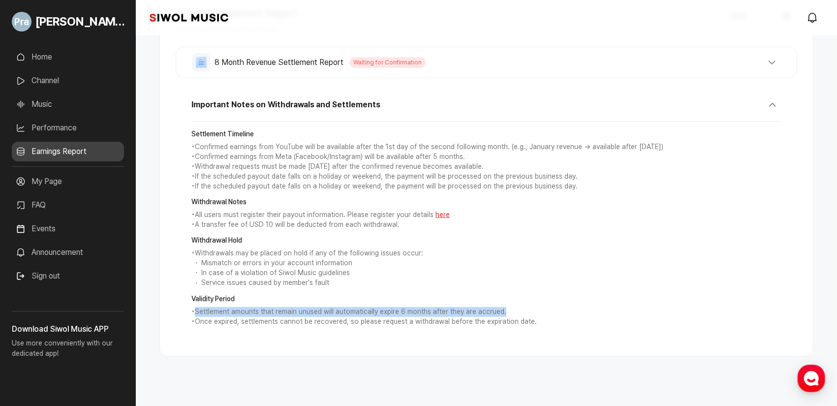
click at [418, 308] on p "• Settlement amounts that remain unused will automatically expire 6 months afte…" at bounding box center [486, 312] width 590 height 10
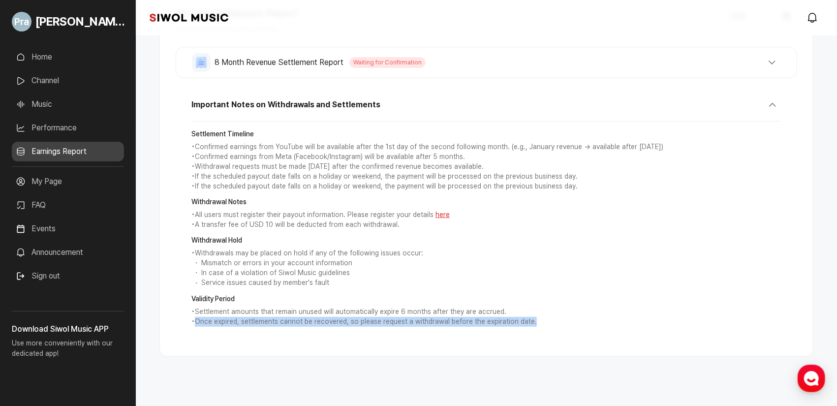
drag, startPoint x: 196, startPoint y: 321, endPoint x: 689, endPoint y: 344, distance: 492.7
click at [418, 344] on div "Monthly Settlement Report 2025 Year 8 Month Latest Update 2025 8 Month Revenue …" at bounding box center [486, 174] width 654 height 366
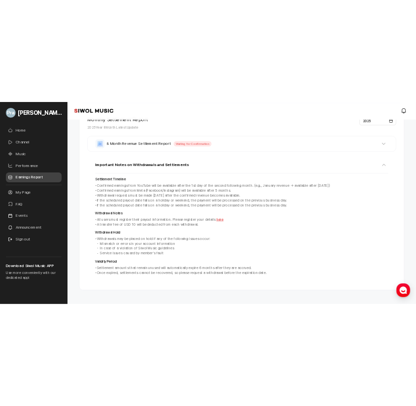
scroll to position [0, 0]
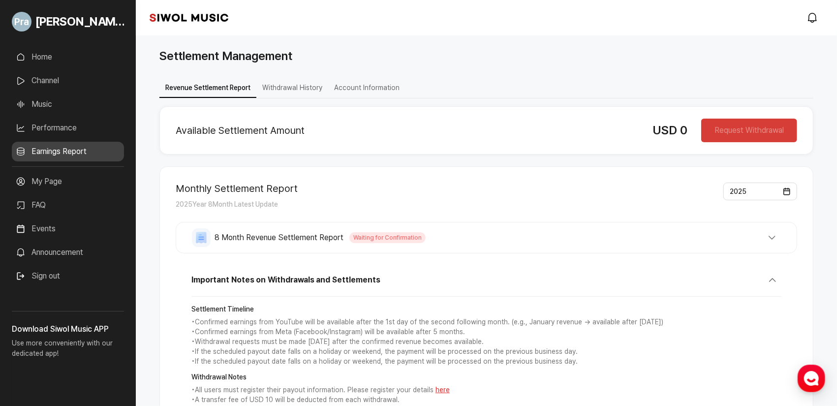
click at [111, 133] on link "Performance" at bounding box center [68, 128] width 112 height 20
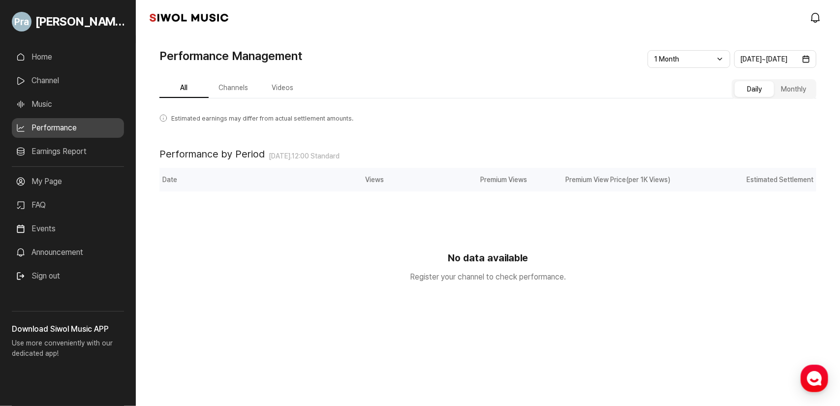
click at [97, 146] on link "Earnings Report" at bounding box center [68, 152] width 112 height 20
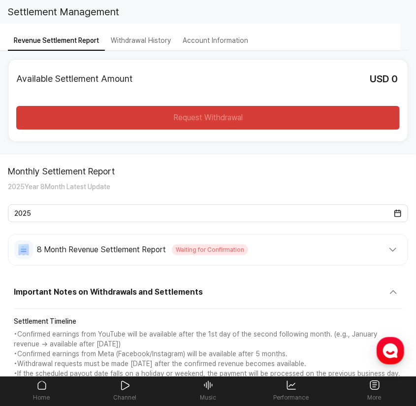
click at [41, 6] on h1 "Settlement Management" at bounding box center [63, 11] width 111 height 15
